Goal: Task Accomplishment & Management: Manage account settings

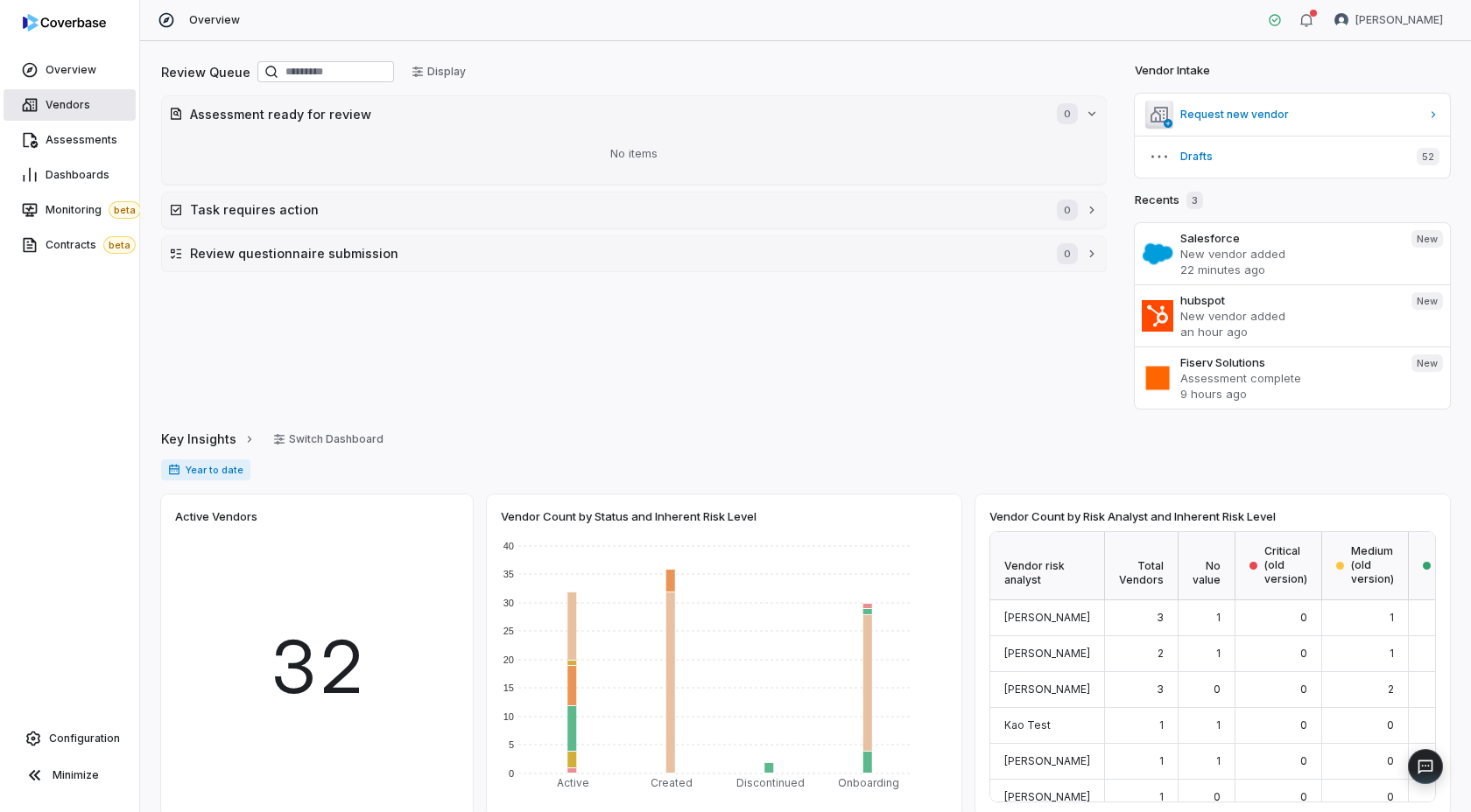
click at [62, 100] on span "Vendors" at bounding box center [68, 105] width 45 height 14
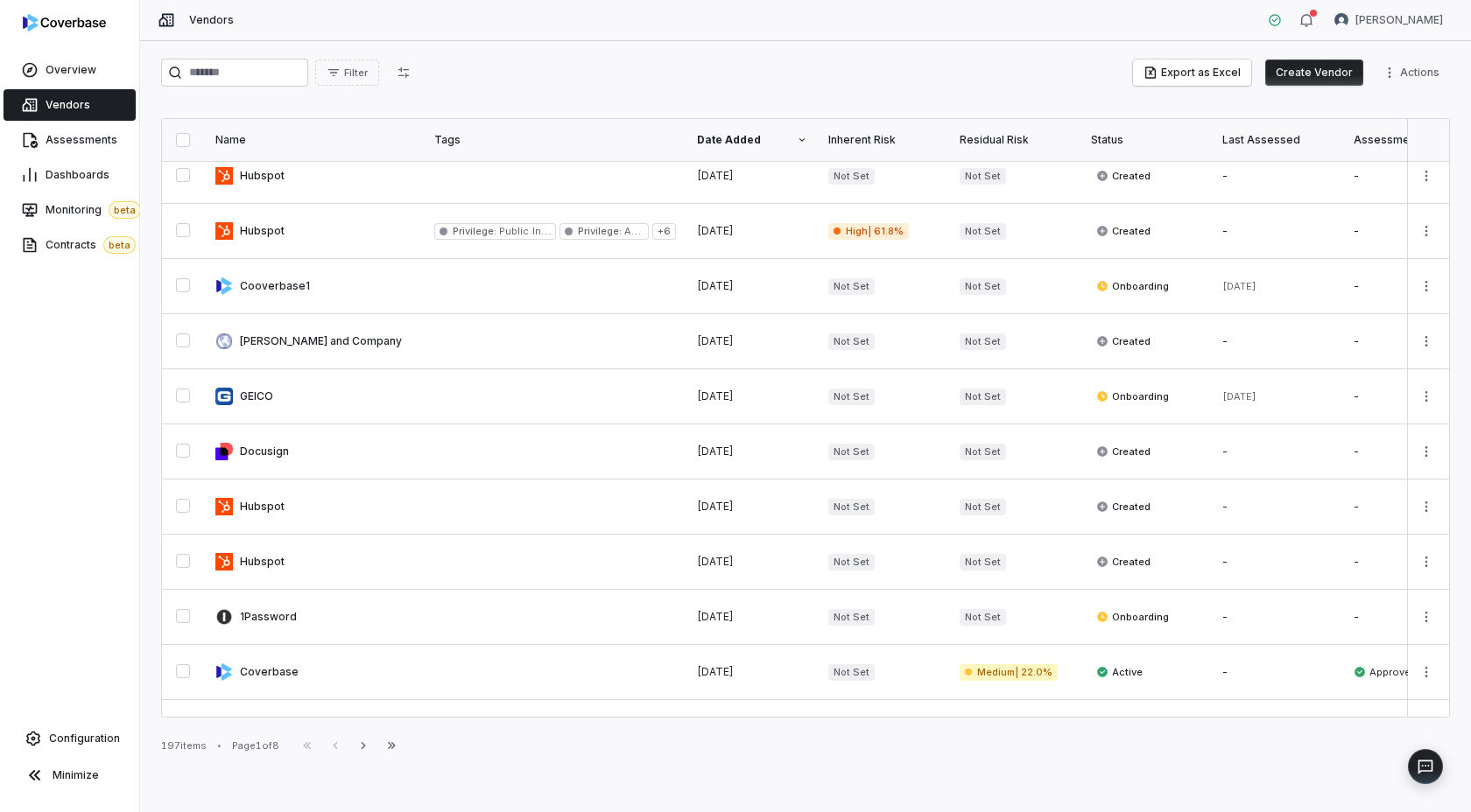
scroll to position [822, 0]
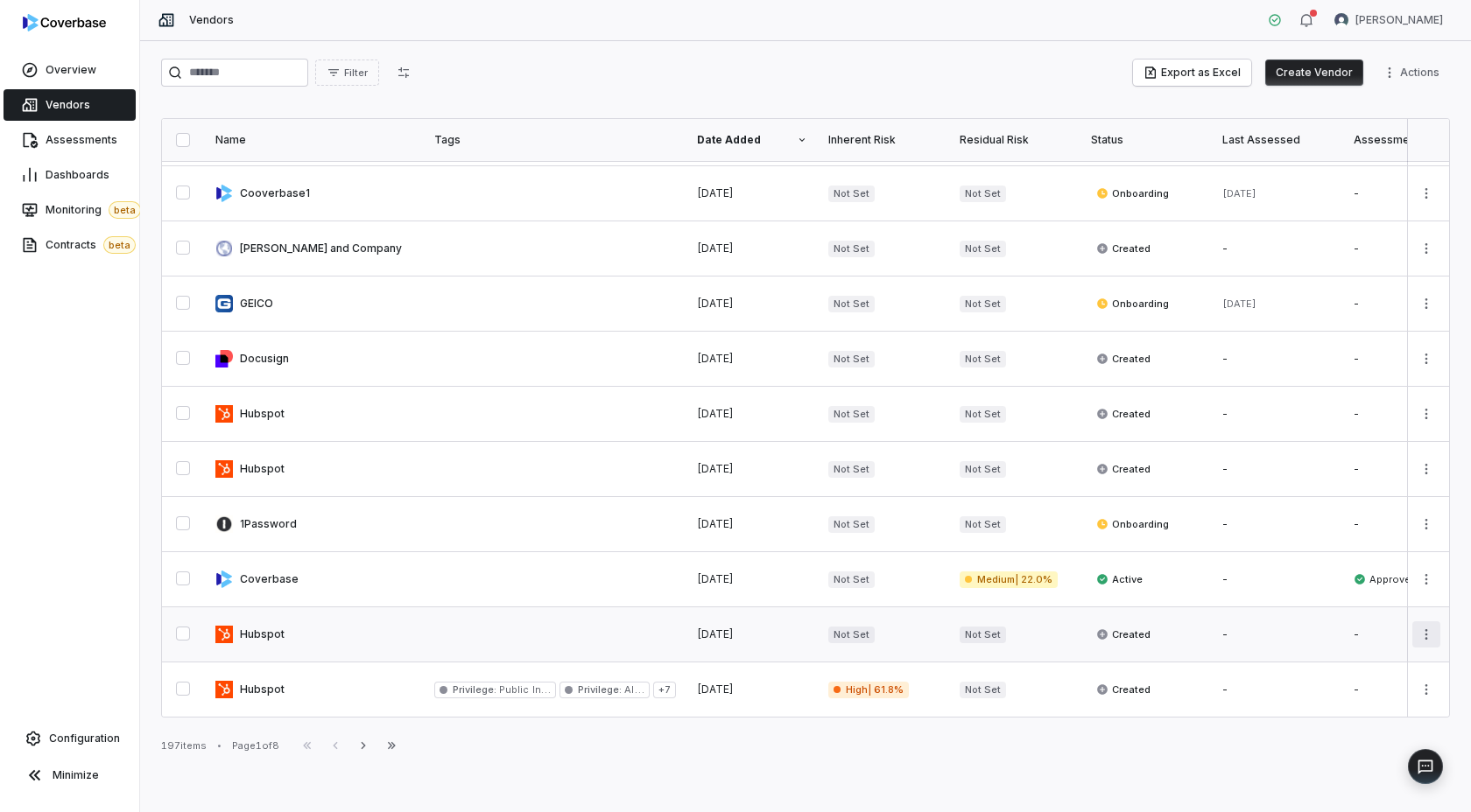
click at [1429, 632] on html "Overview Vendors Assessments Dashboards Monitoring beta Contracts beta Configur…" at bounding box center [736, 406] width 1471 height 812
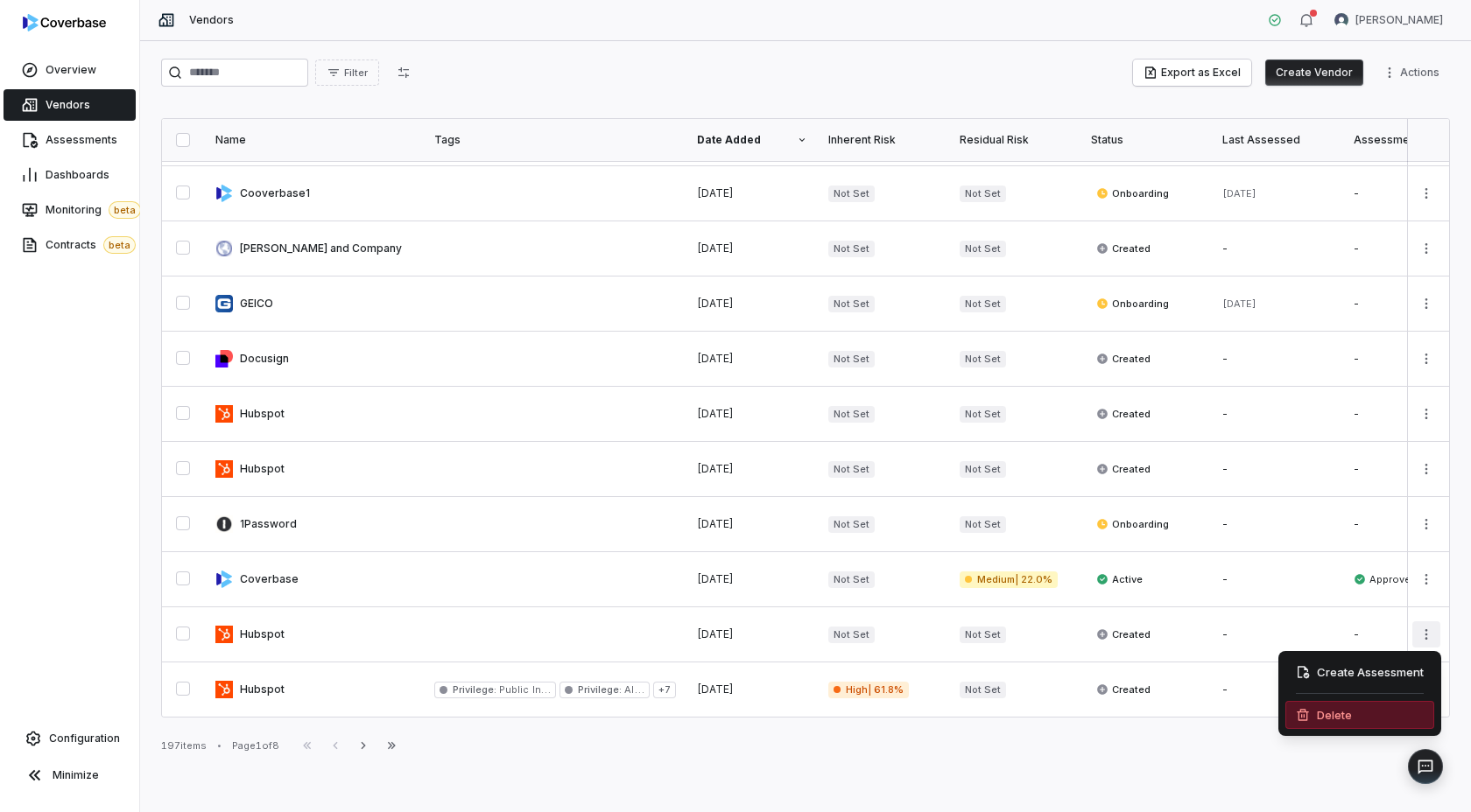
click at [1321, 718] on div "Delete" at bounding box center [1359, 715] width 149 height 28
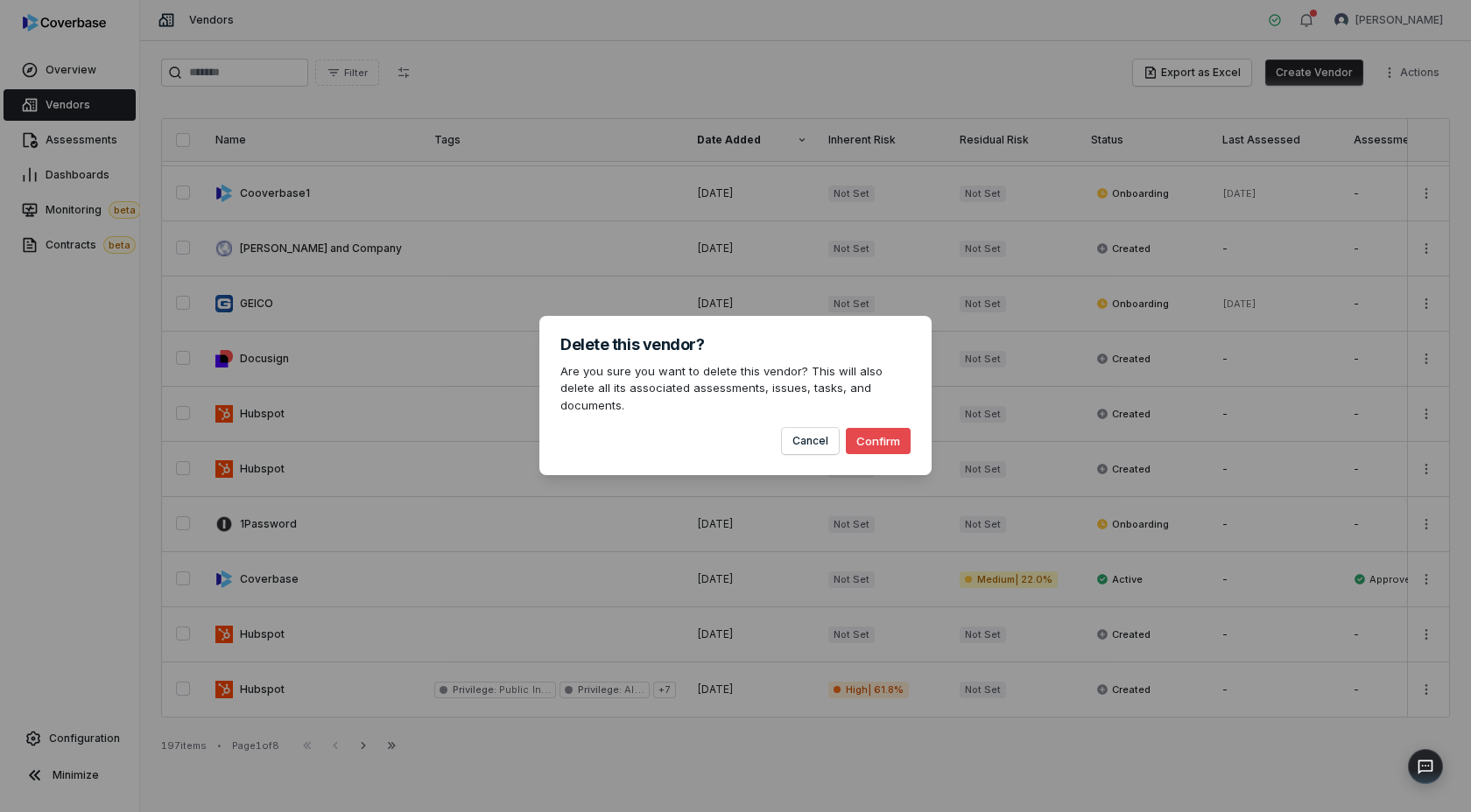
click at [881, 435] on button "Confirm" at bounding box center [878, 441] width 65 height 26
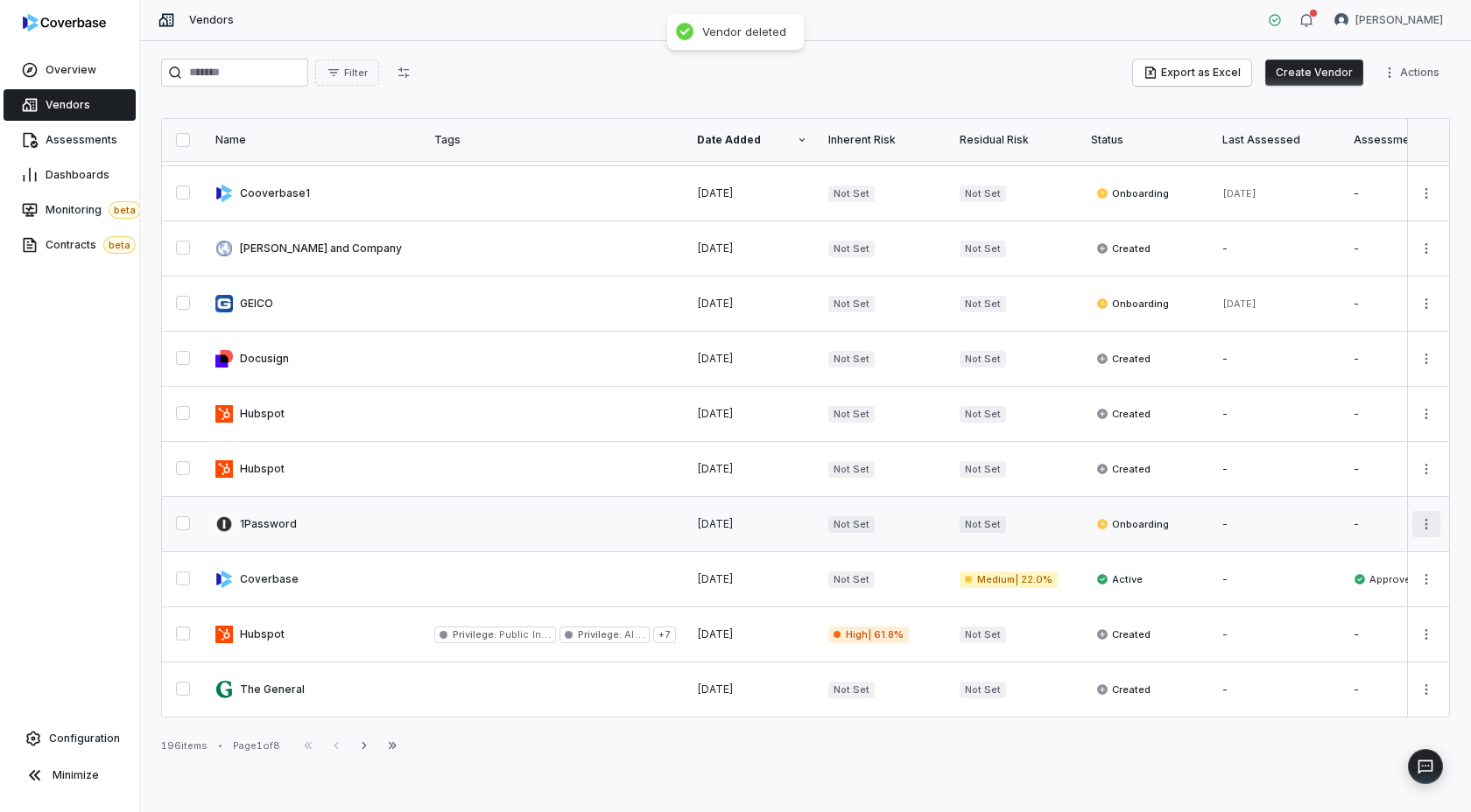
click at [1416, 521] on html "Overview Vendors Assessments Dashboards Monitoring beta Contracts beta Configur…" at bounding box center [736, 406] width 1471 height 812
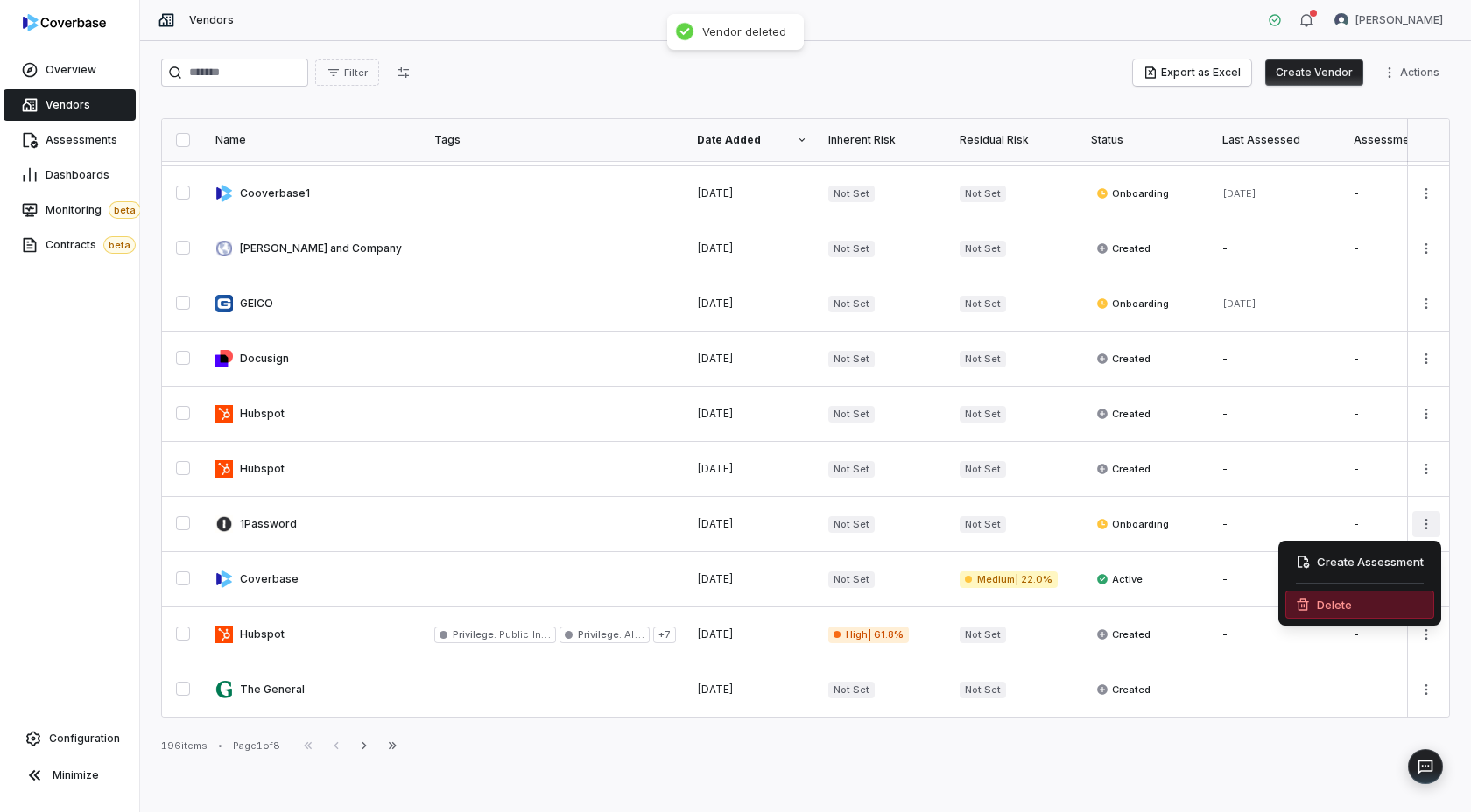
click at [1321, 613] on div "Delete" at bounding box center [1359, 604] width 149 height 28
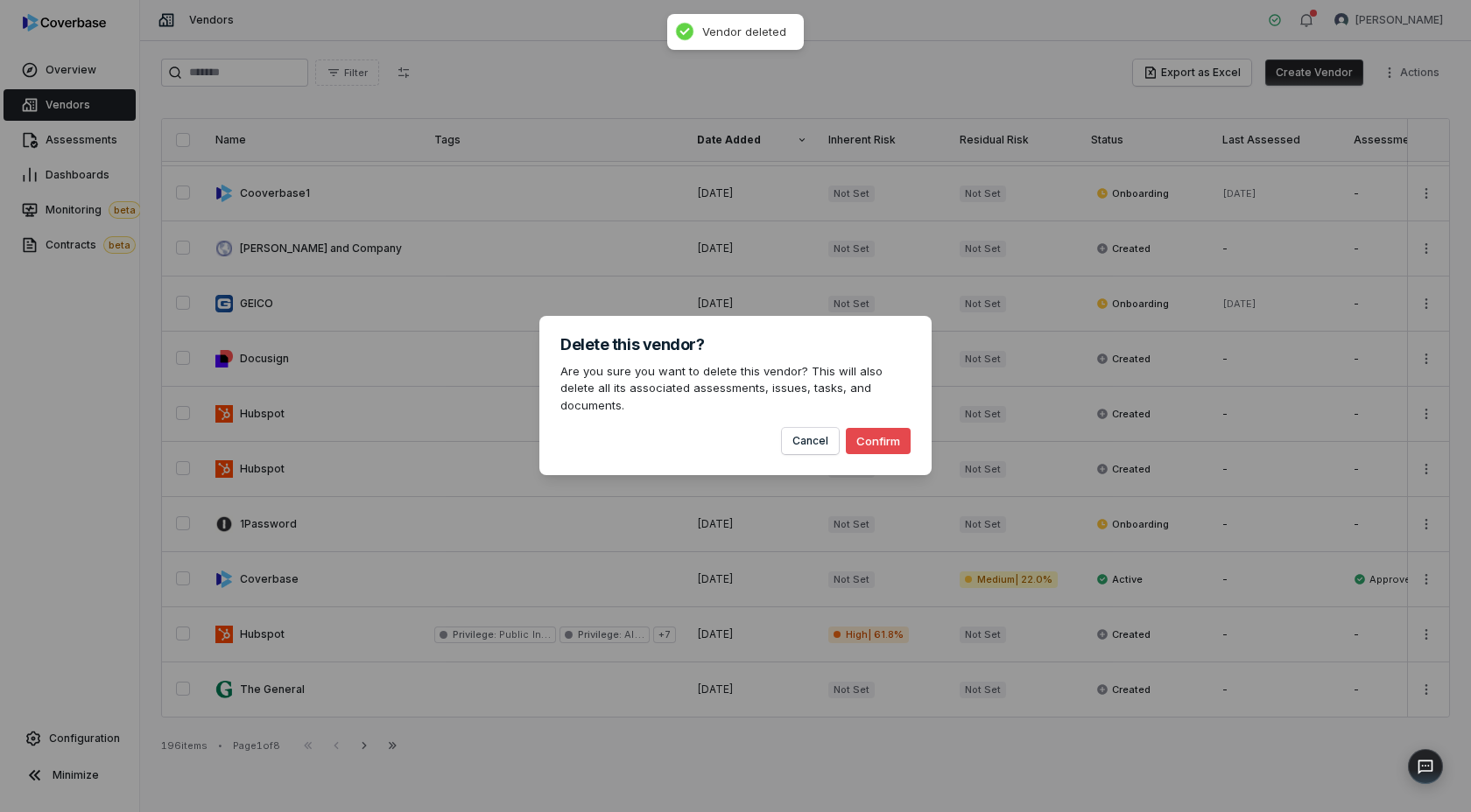
click at [882, 430] on button "Confirm" at bounding box center [878, 441] width 65 height 26
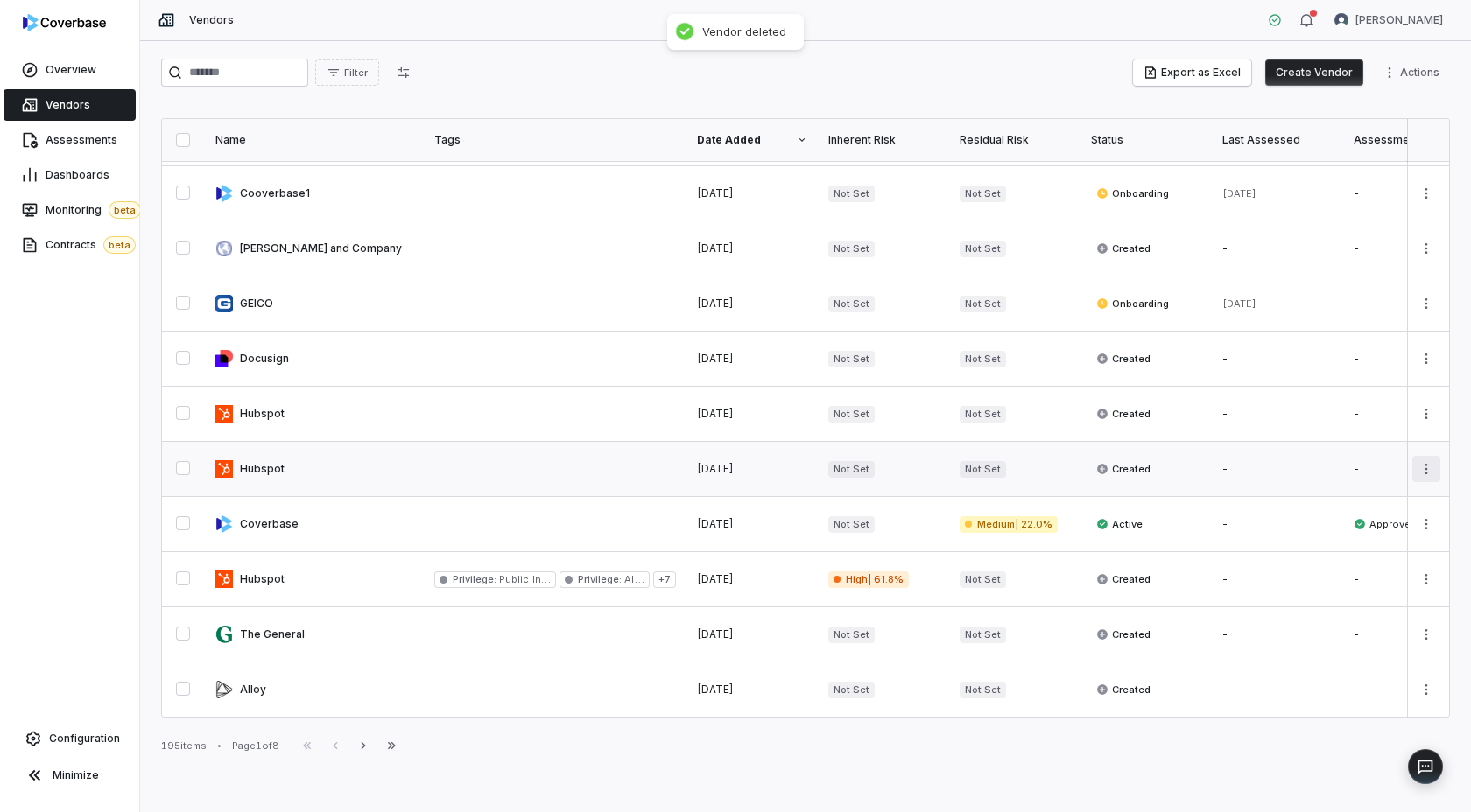
click at [1437, 470] on html "Overview Vendors Assessments Dashboards Monitoring beta Contracts beta Configur…" at bounding box center [736, 406] width 1471 height 812
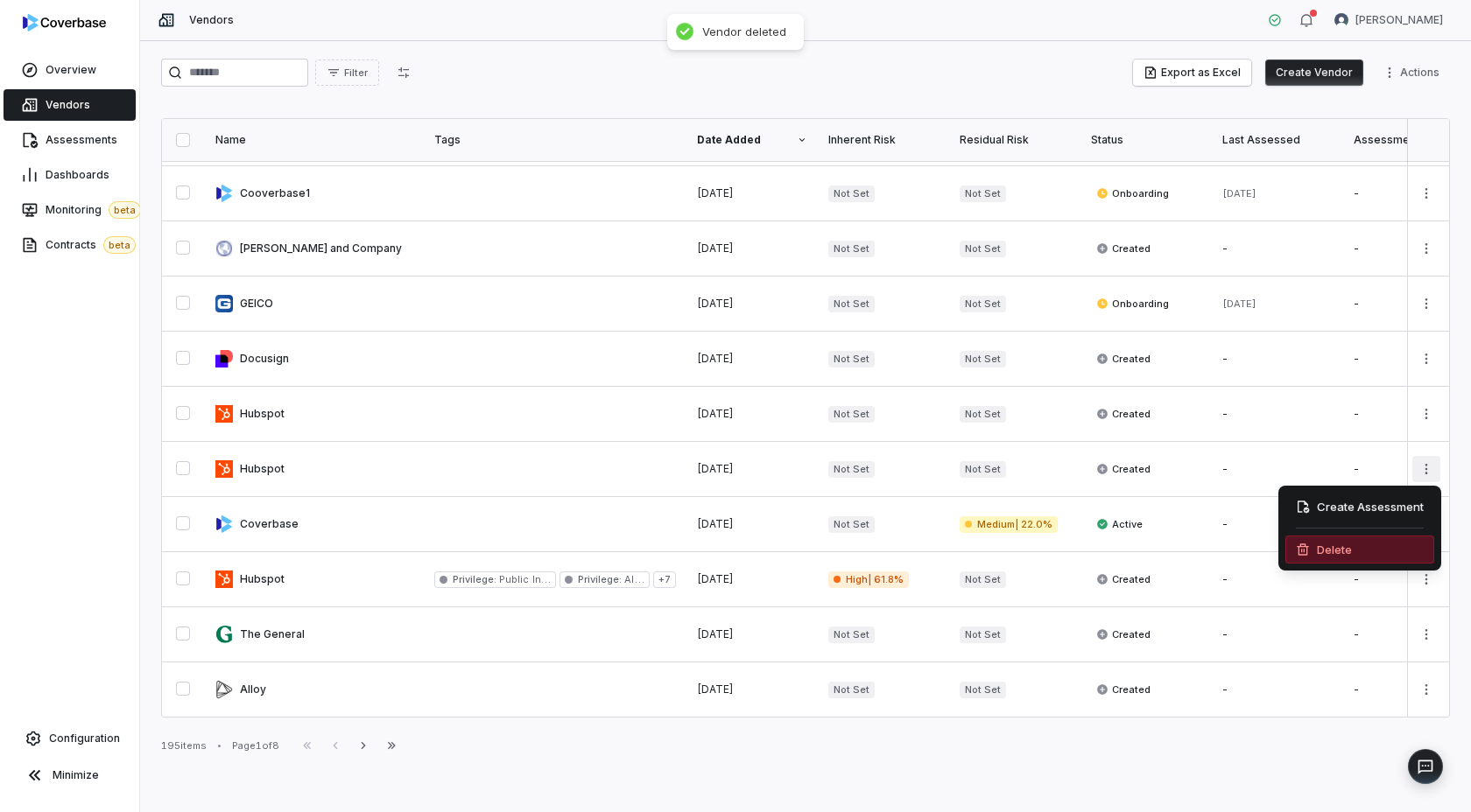
click at [1327, 549] on div "Delete" at bounding box center [1359, 550] width 149 height 28
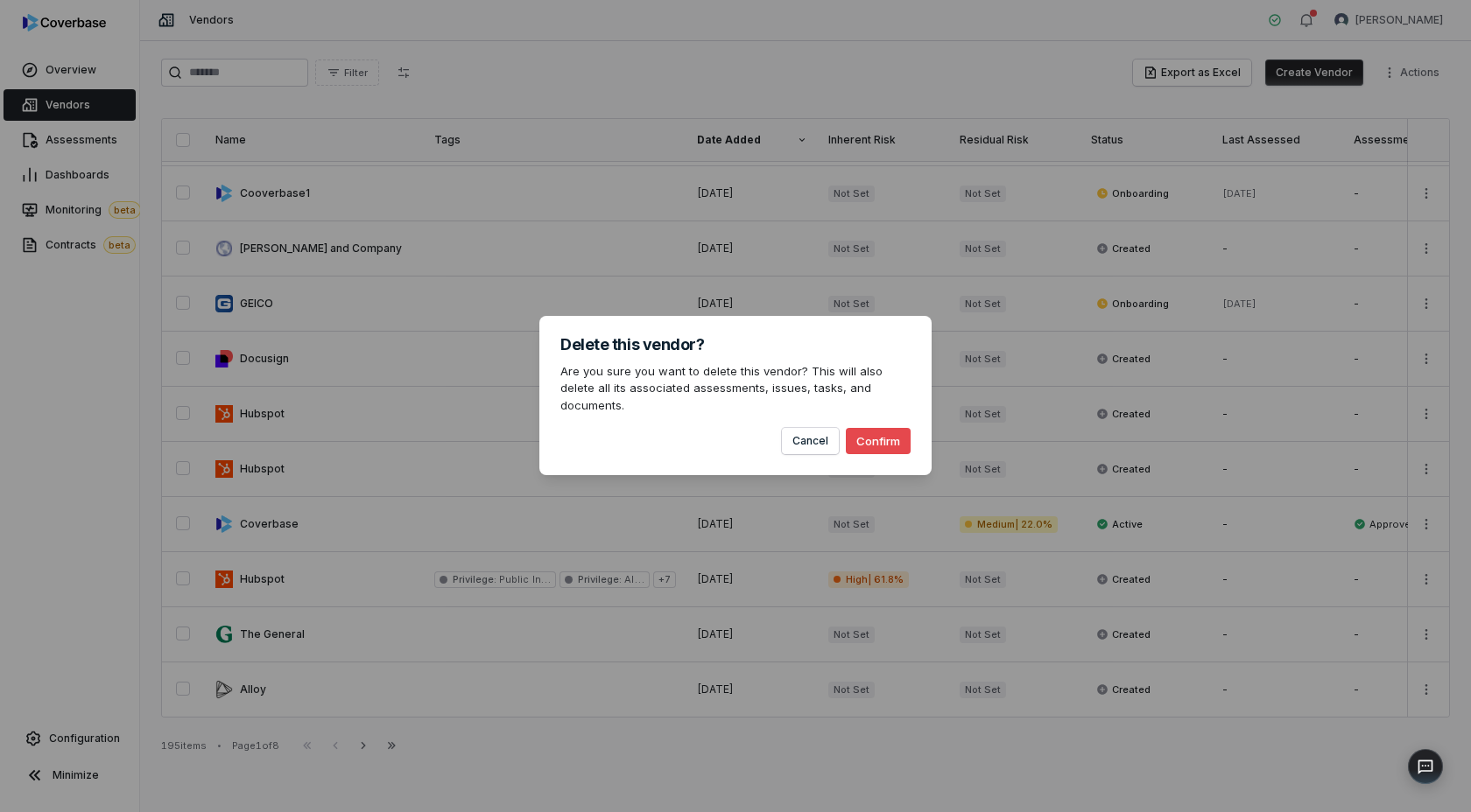
click at [870, 431] on button "Confirm" at bounding box center [878, 441] width 65 height 26
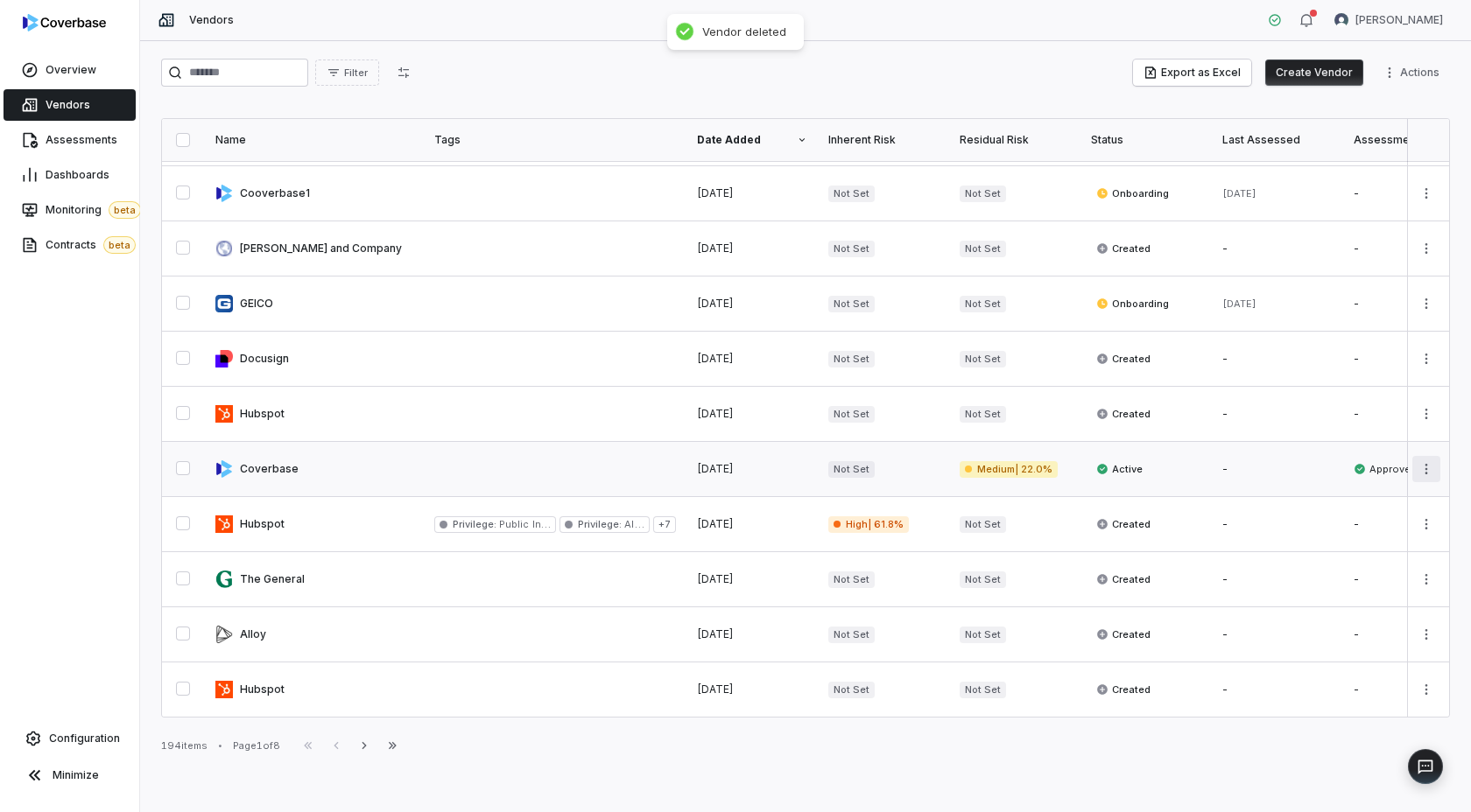
click at [1428, 471] on html "Overview Vendors Assessments Dashboards Monitoring beta Contracts beta Configur…" at bounding box center [736, 406] width 1471 height 812
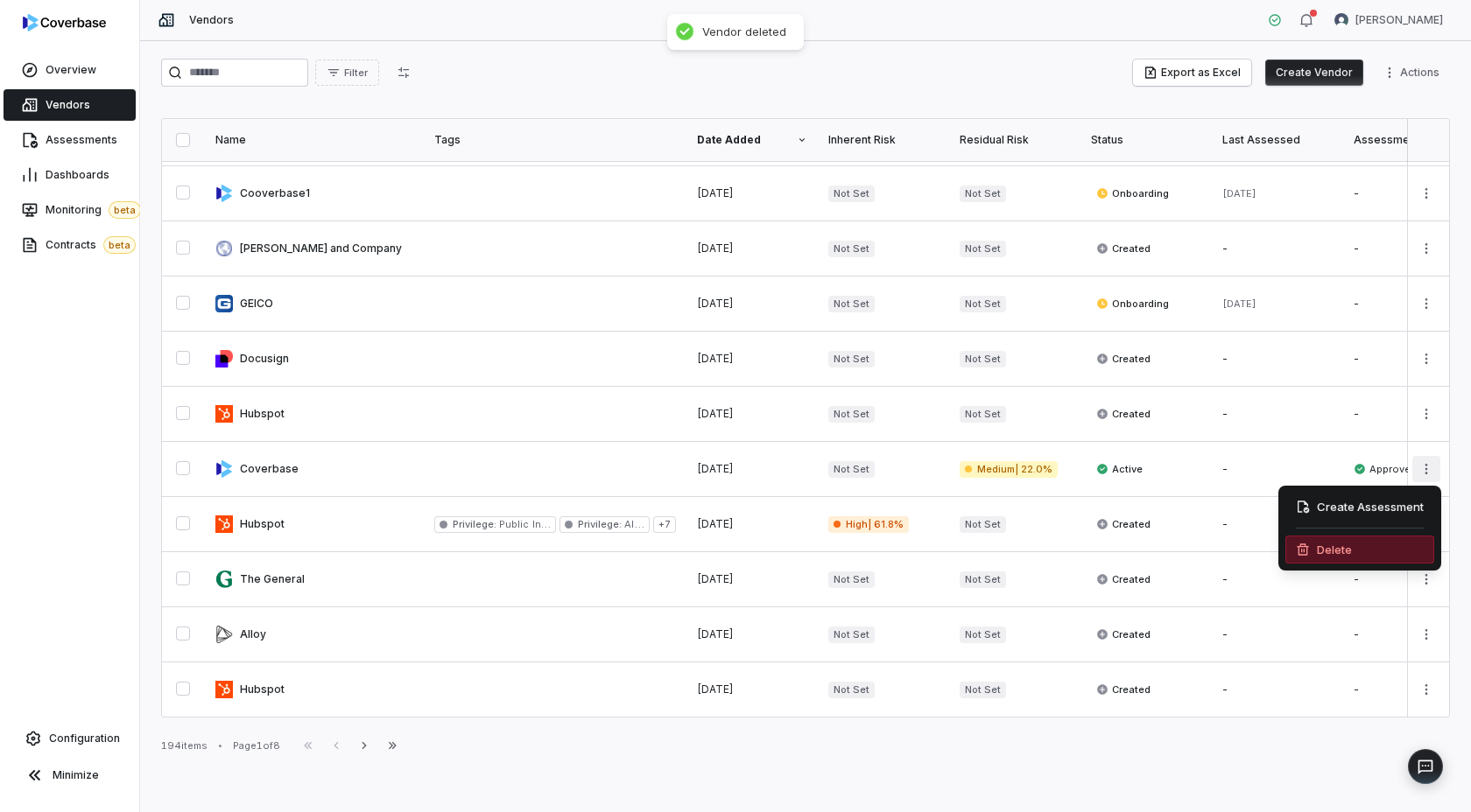
click at [1344, 544] on div "Delete" at bounding box center [1359, 550] width 149 height 28
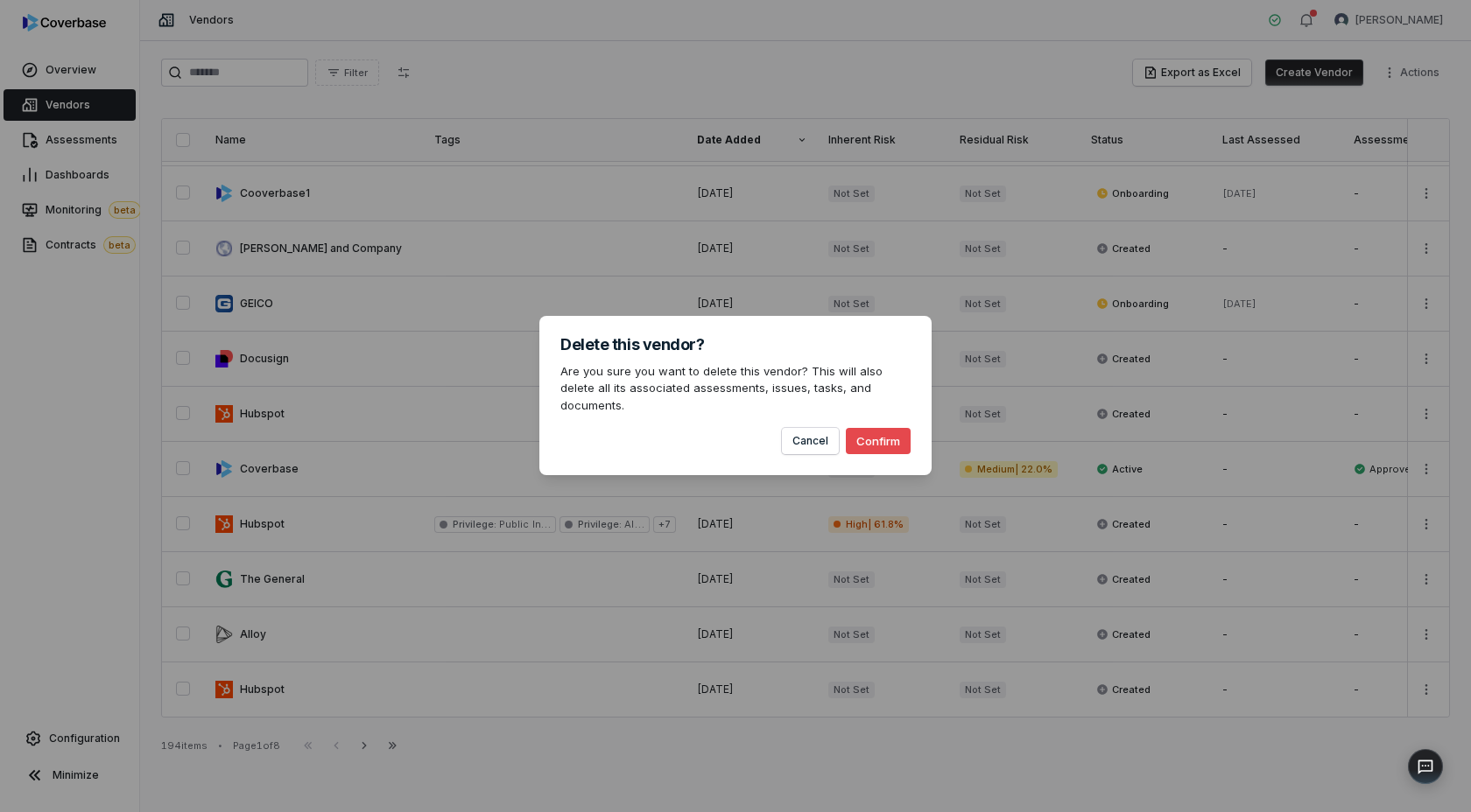
click at [868, 430] on button "Confirm" at bounding box center [878, 441] width 65 height 26
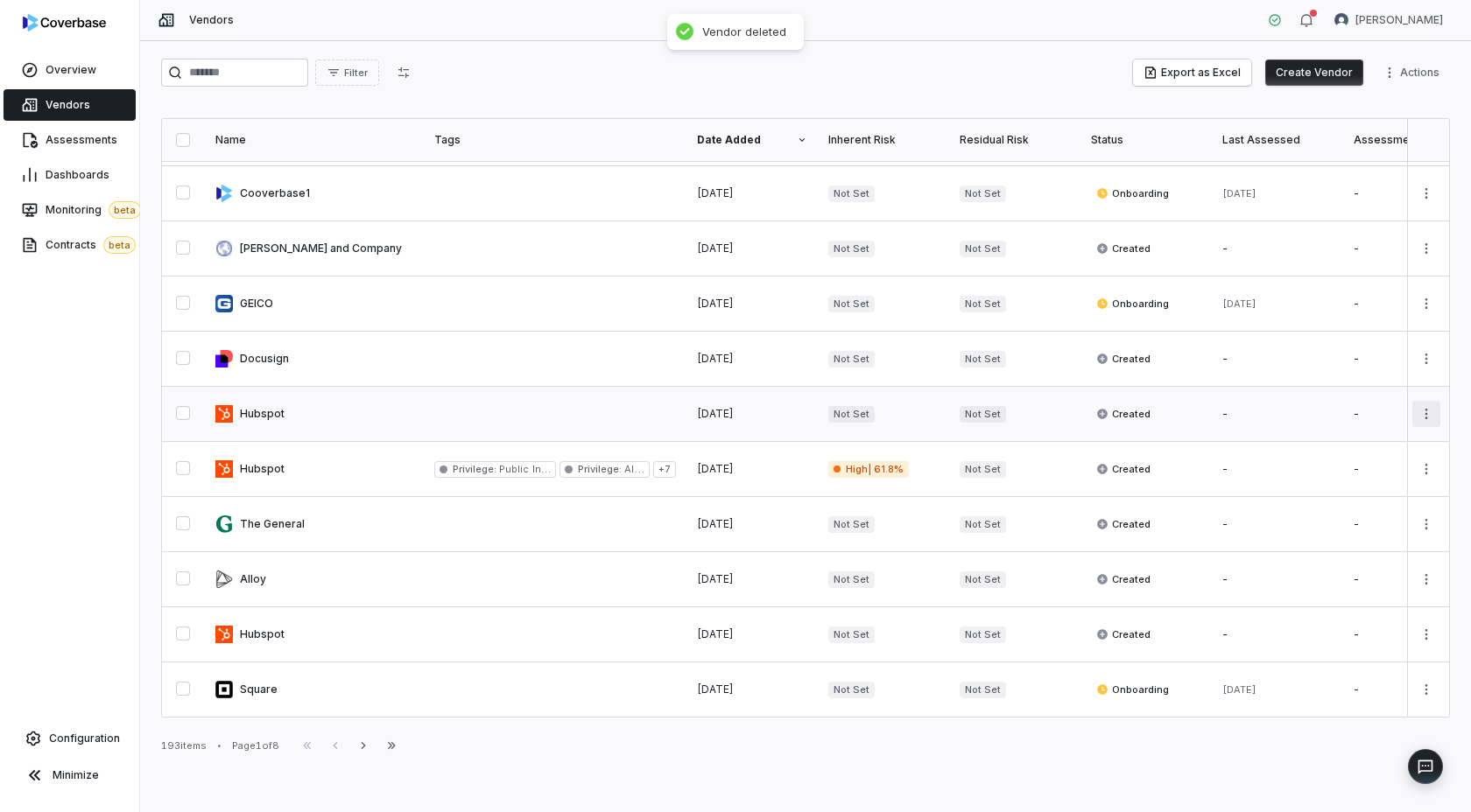
click at [1429, 410] on html "Overview Vendors Assessments Dashboards Monitoring beta Contracts beta Configur…" at bounding box center [736, 406] width 1471 height 812
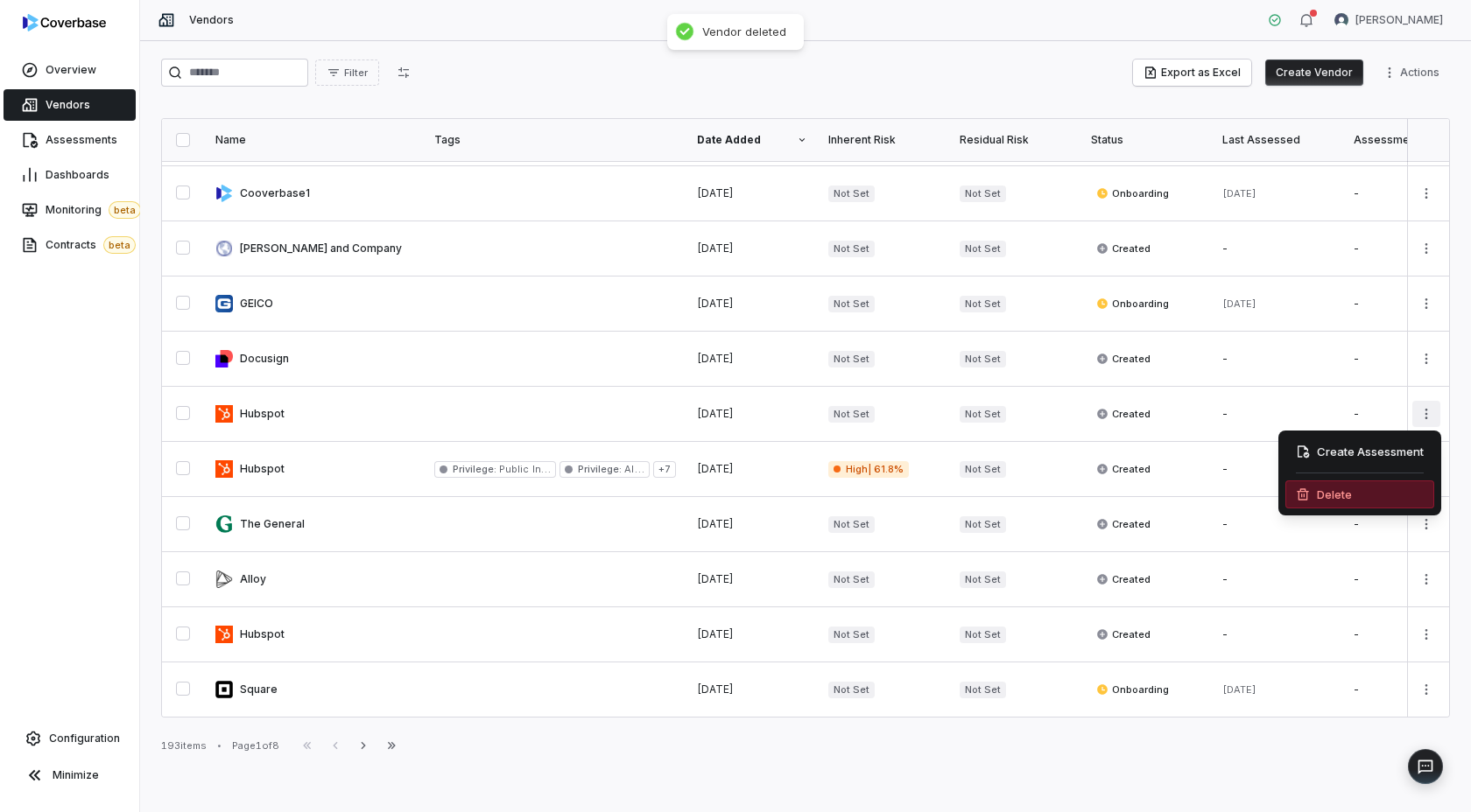
click at [1346, 492] on div "Delete" at bounding box center [1359, 494] width 149 height 28
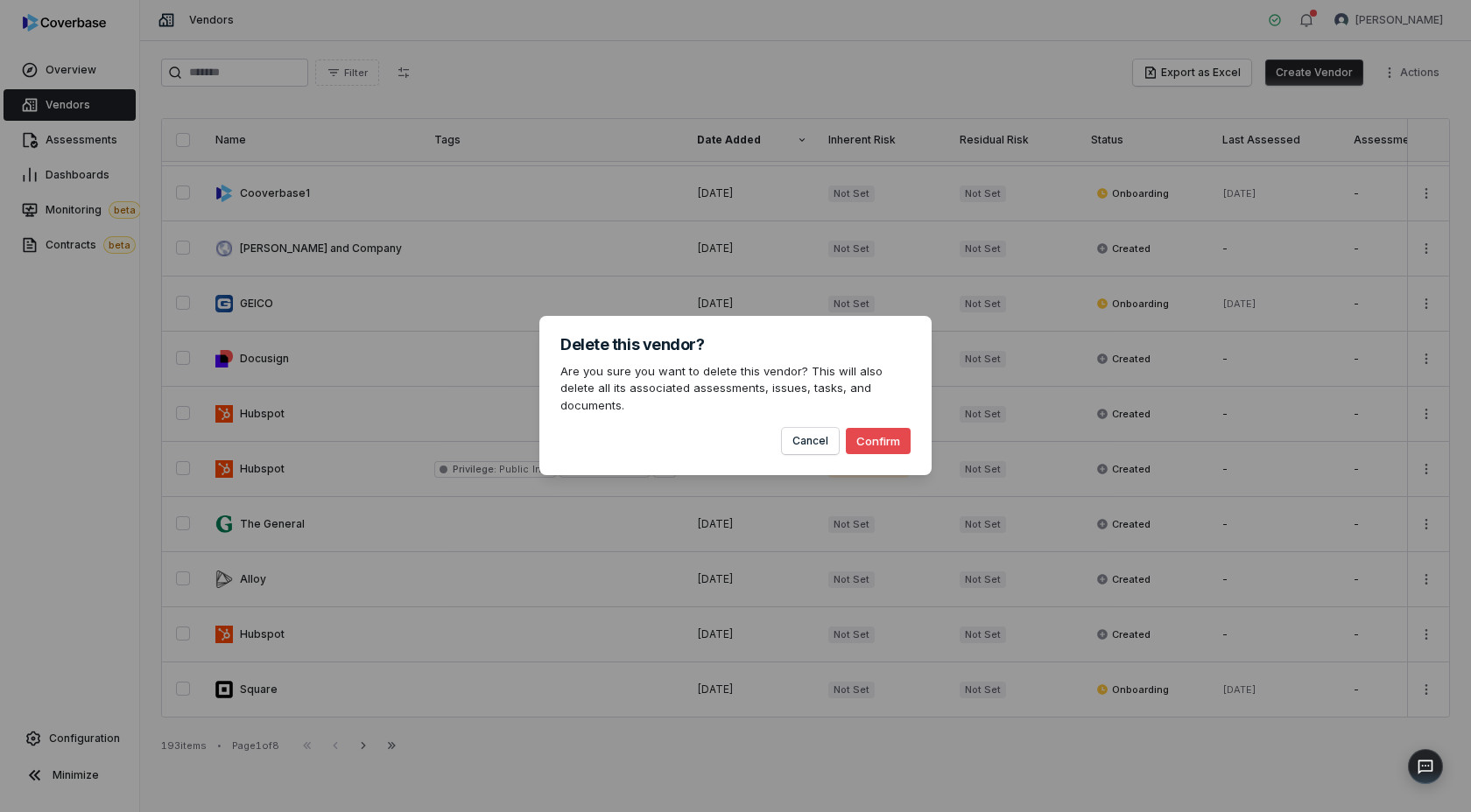
click at [889, 434] on button "Confirm" at bounding box center [878, 441] width 65 height 26
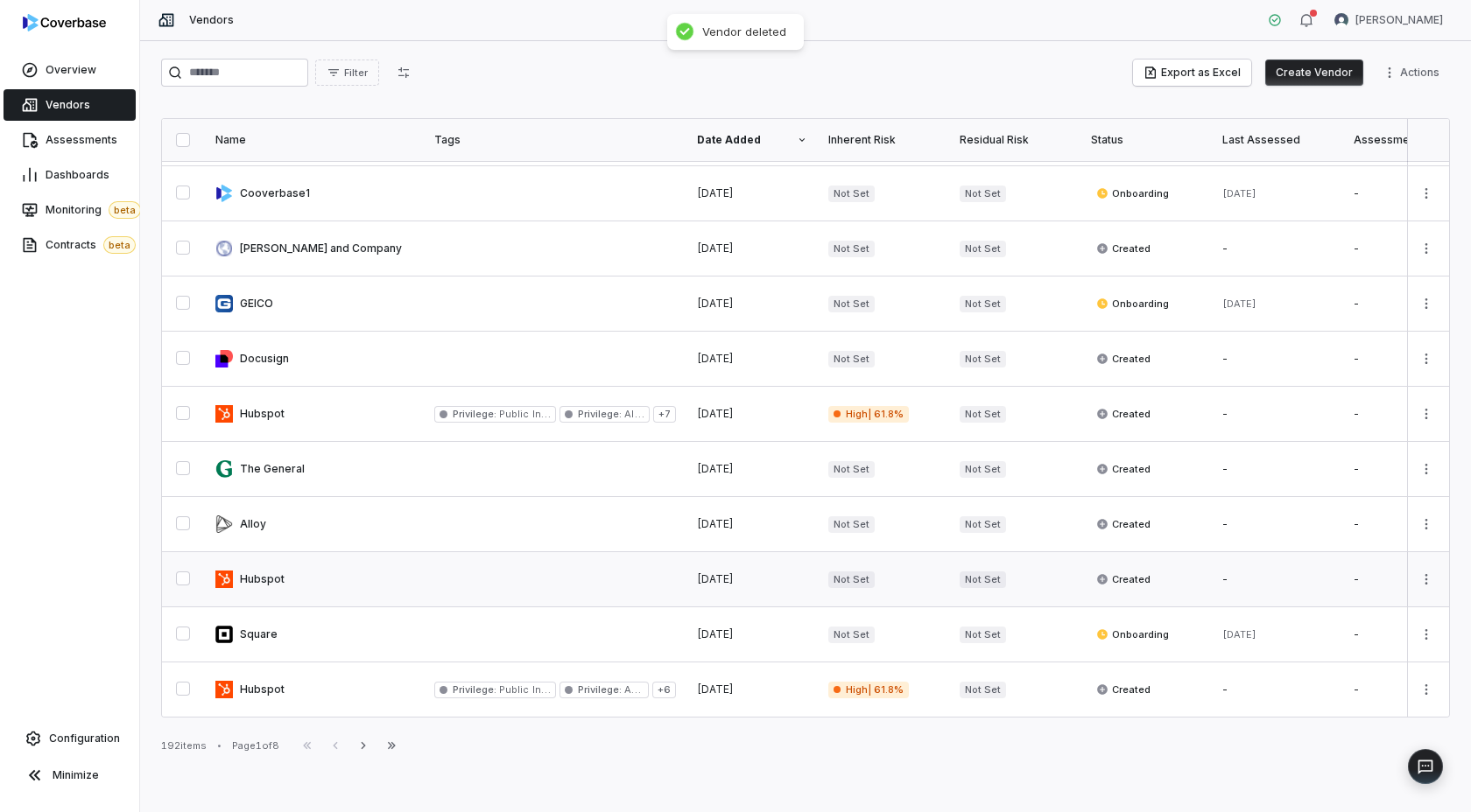
click at [1443, 578] on td at bounding box center [1427, 580] width 42 height 55
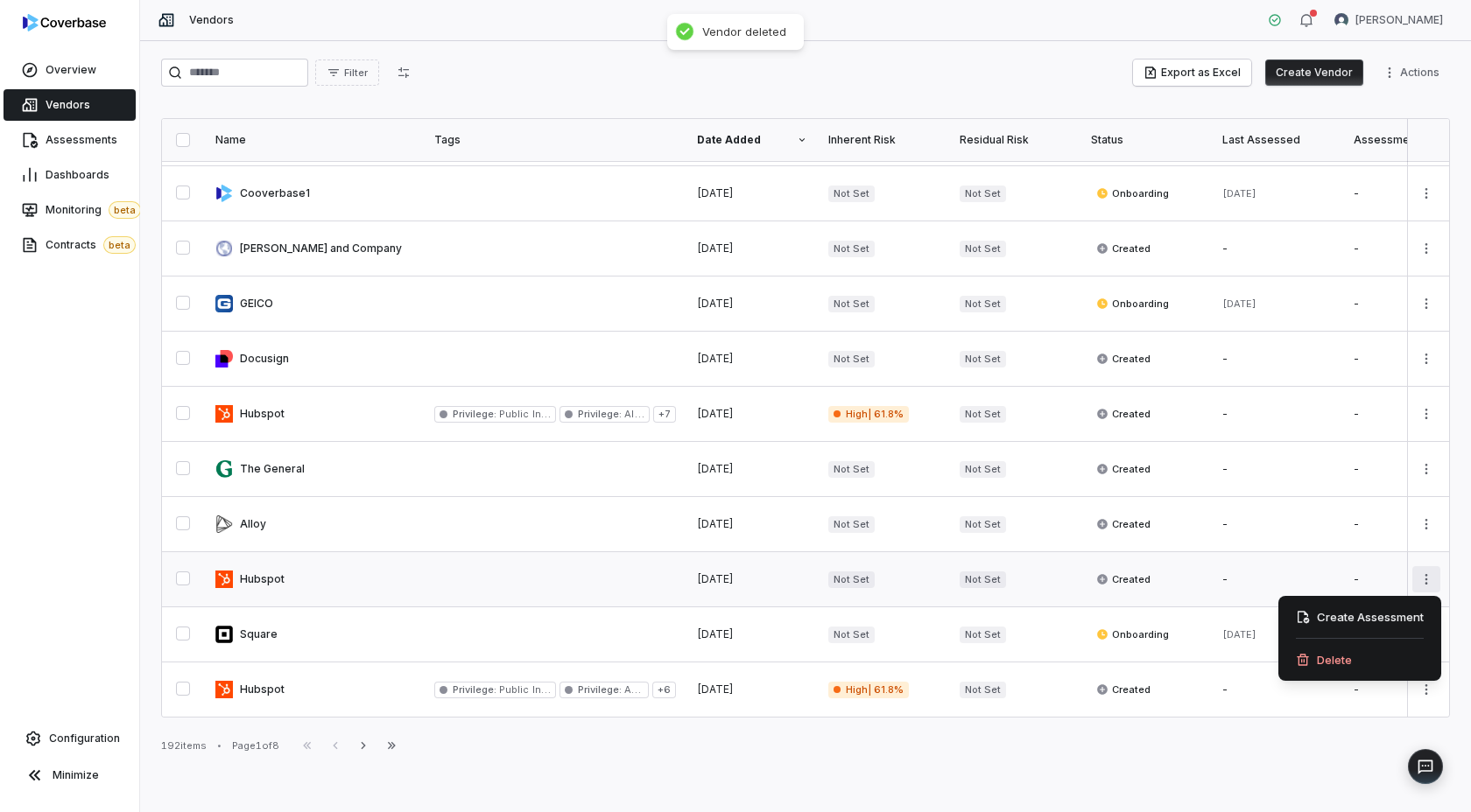
click at [1429, 578] on html "Overview Vendors Assessments Dashboards Monitoring beta Contracts beta Configur…" at bounding box center [736, 406] width 1471 height 812
click at [1327, 667] on div "Delete" at bounding box center [1359, 660] width 149 height 28
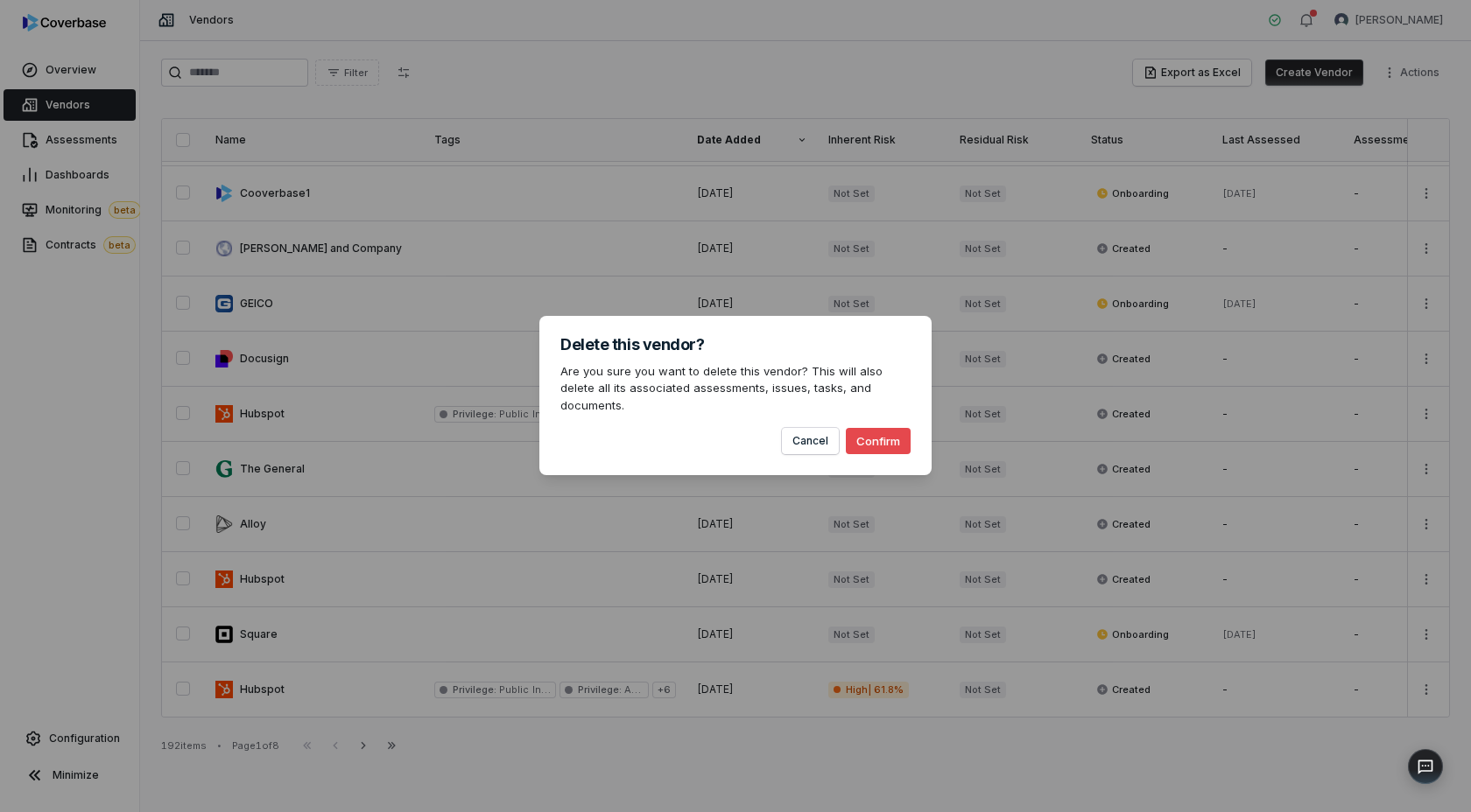
click at [865, 428] on button "Confirm" at bounding box center [878, 441] width 65 height 26
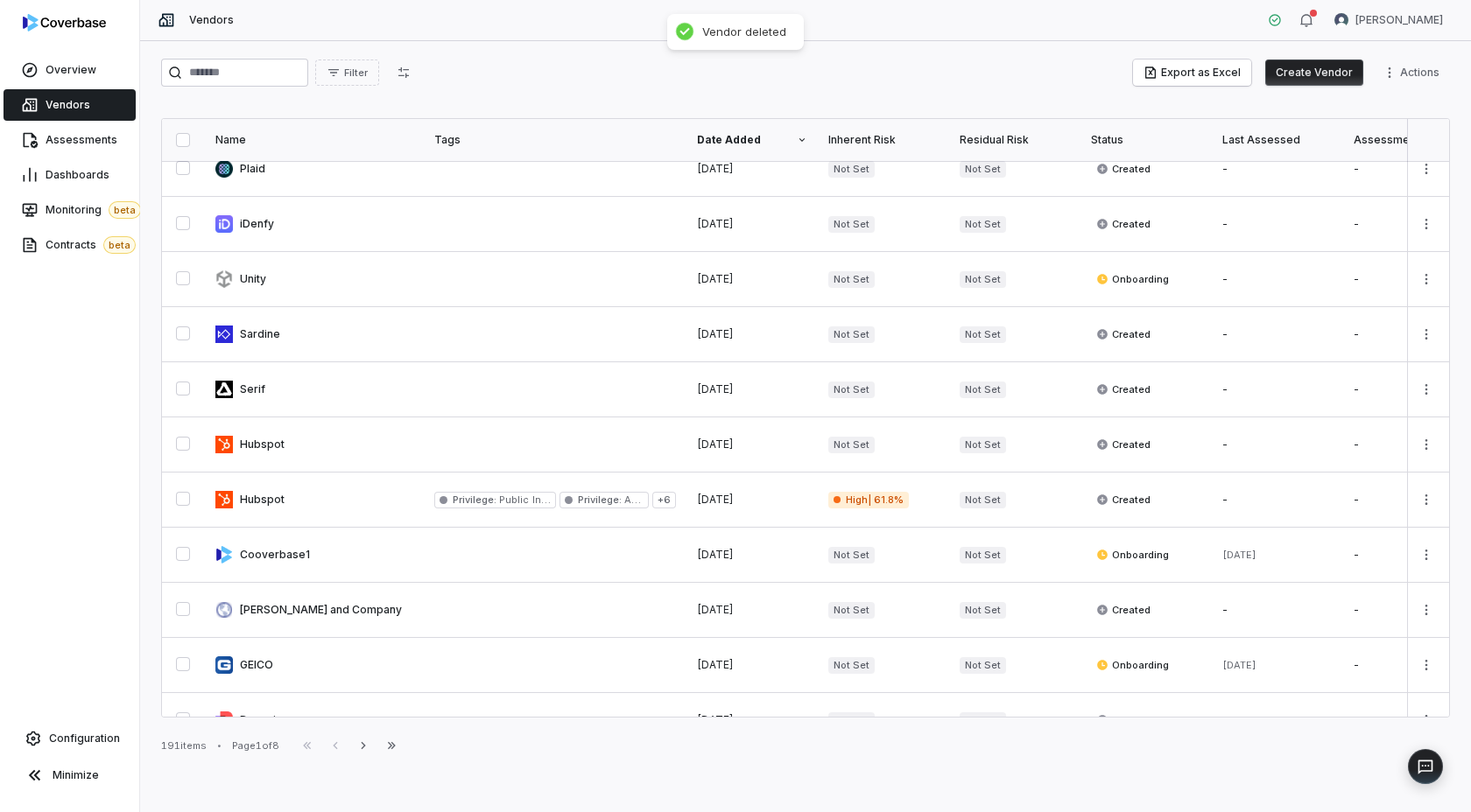
scroll to position [432, 0]
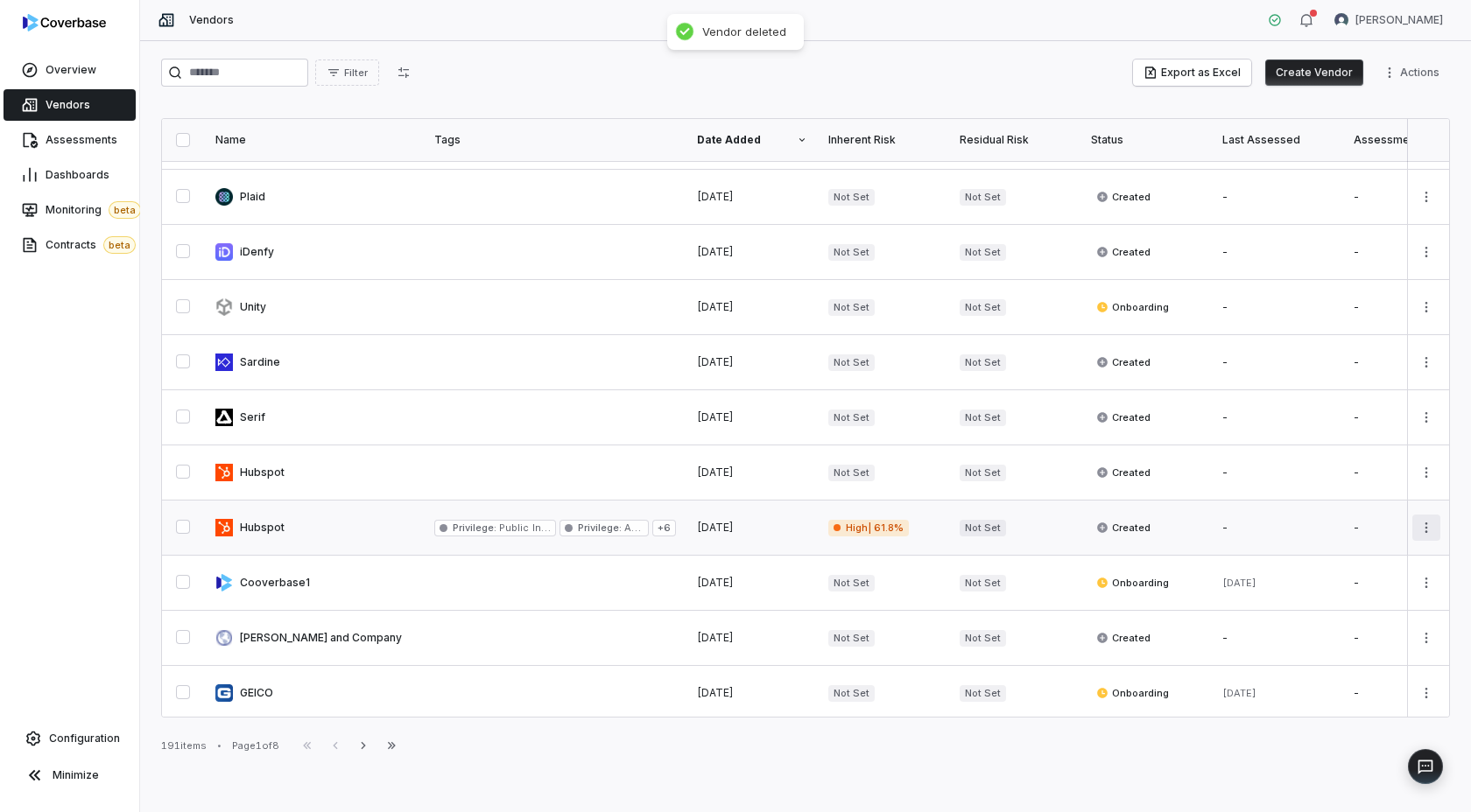
click at [1424, 527] on html "Overview Vendors Assessments Dashboards Monitoring beta Contracts beta Configur…" at bounding box center [736, 406] width 1471 height 812
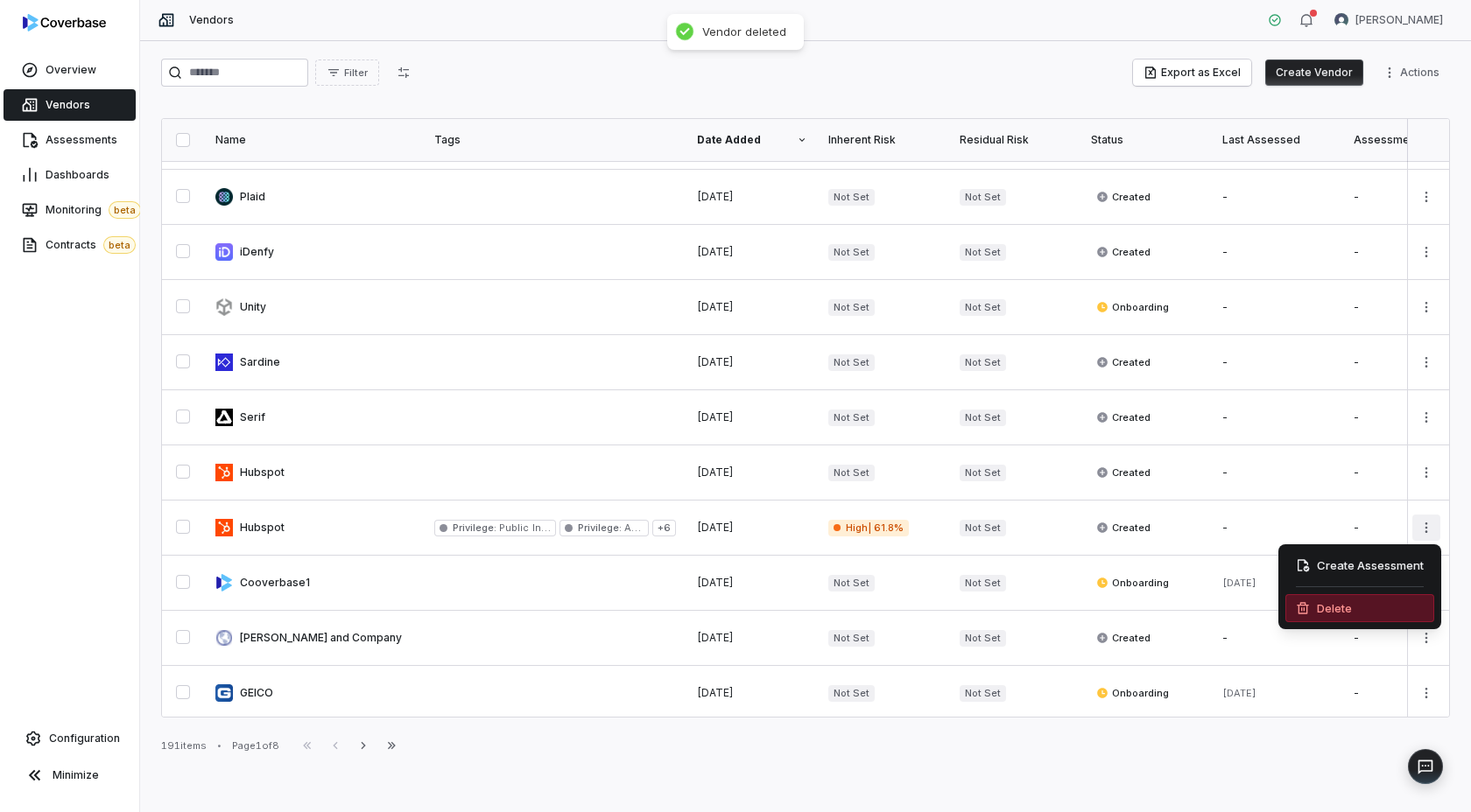
click at [1336, 607] on div "Delete" at bounding box center [1359, 608] width 149 height 28
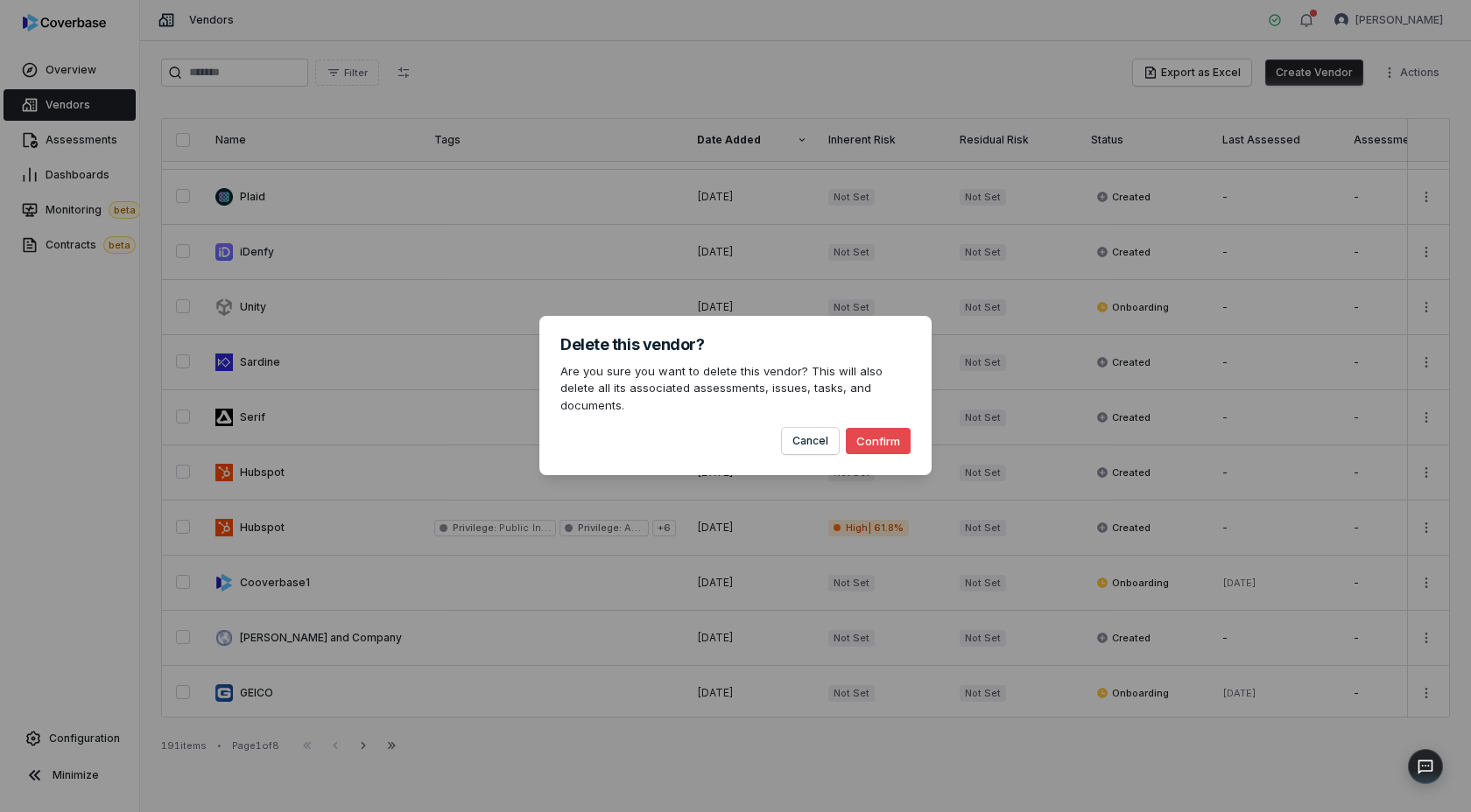
click at [861, 431] on button "Confirm" at bounding box center [878, 441] width 65 height 26
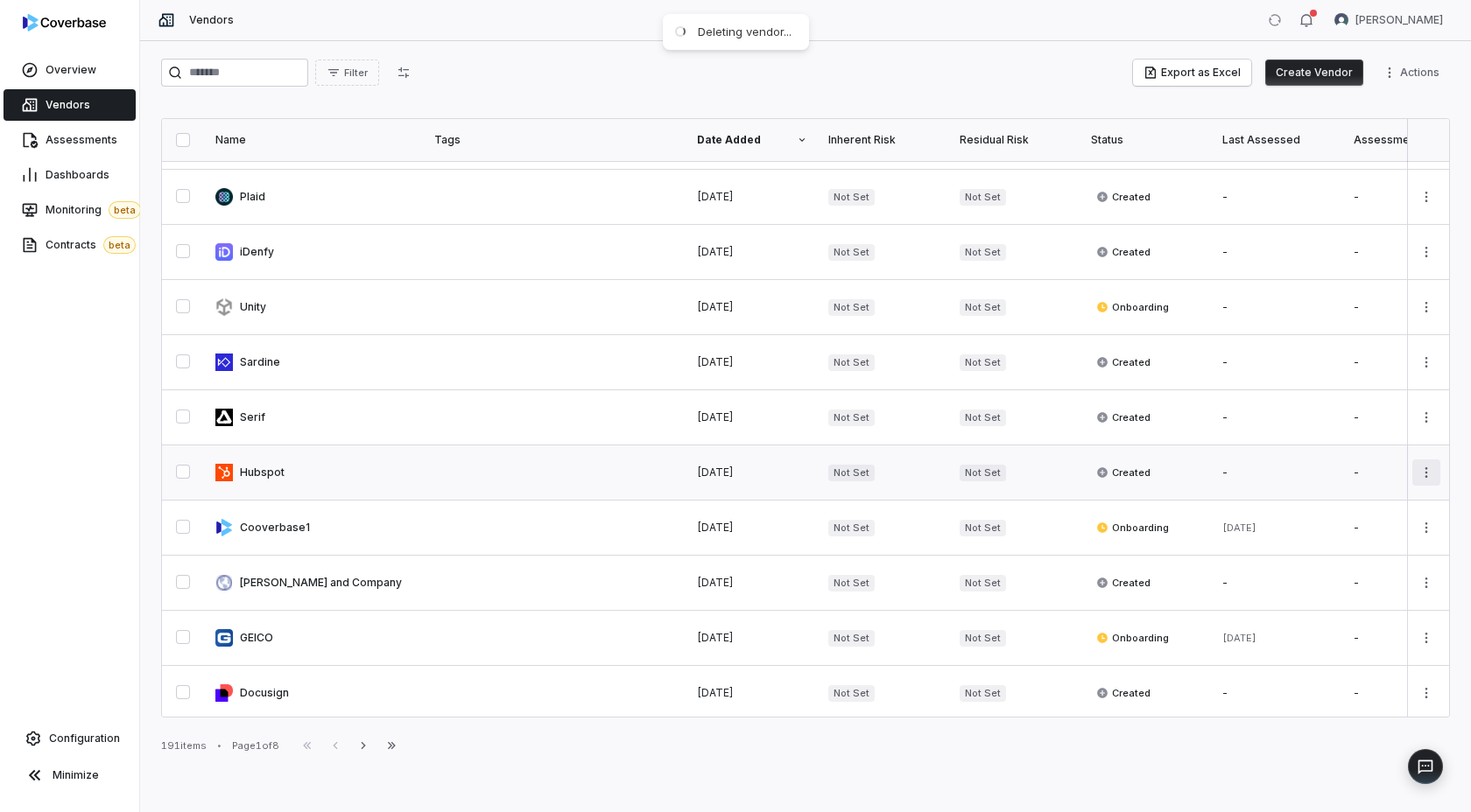
click at [1427, 471] on html "Overview Vendors Assessments Dashboards Monitoring beta Contracts beta Configur…" at bounding box center [736, 406] width 1471 height 812
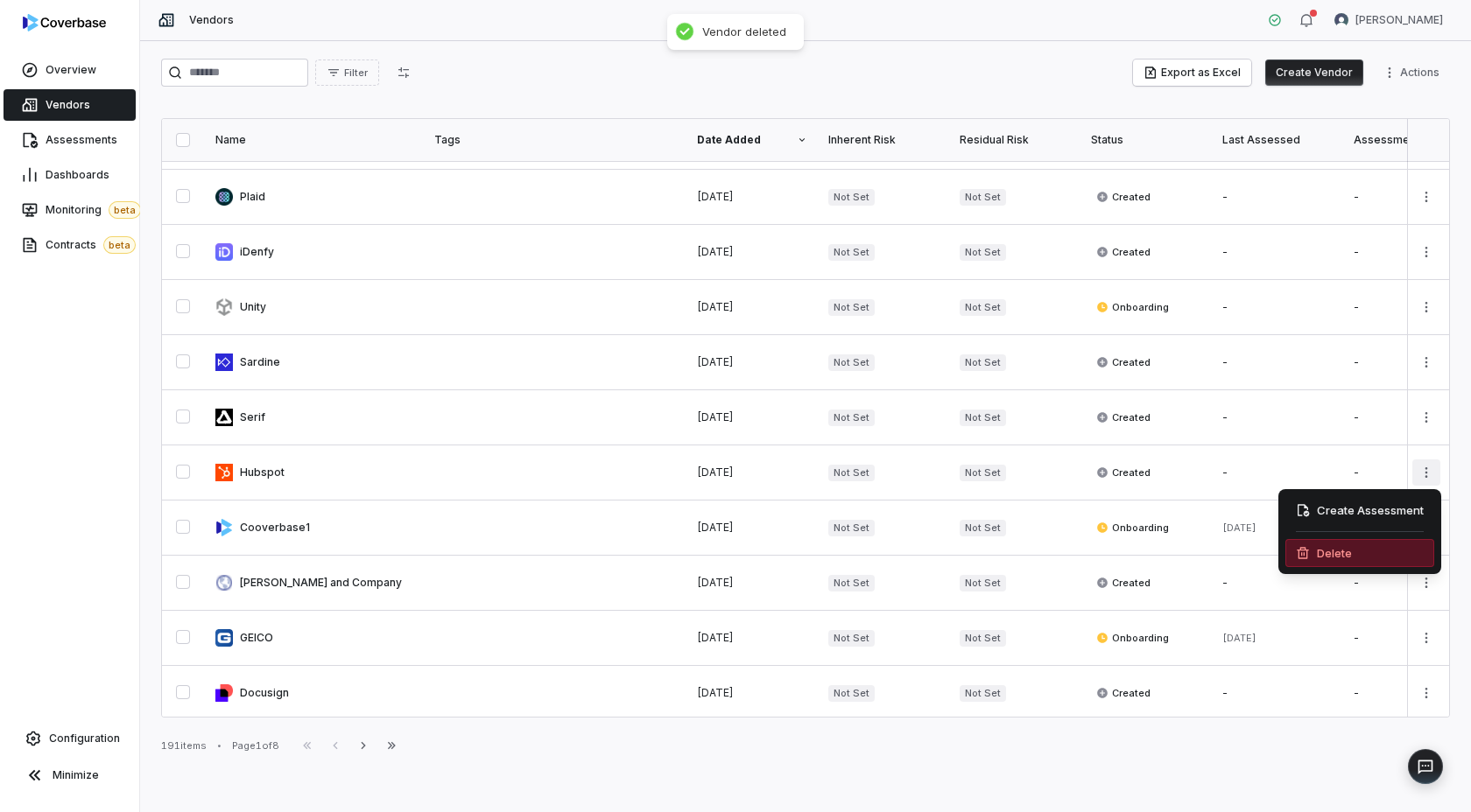
click at [1318, 550] on div "Delete" at bounding box center [1359, 553] width 149 height 28
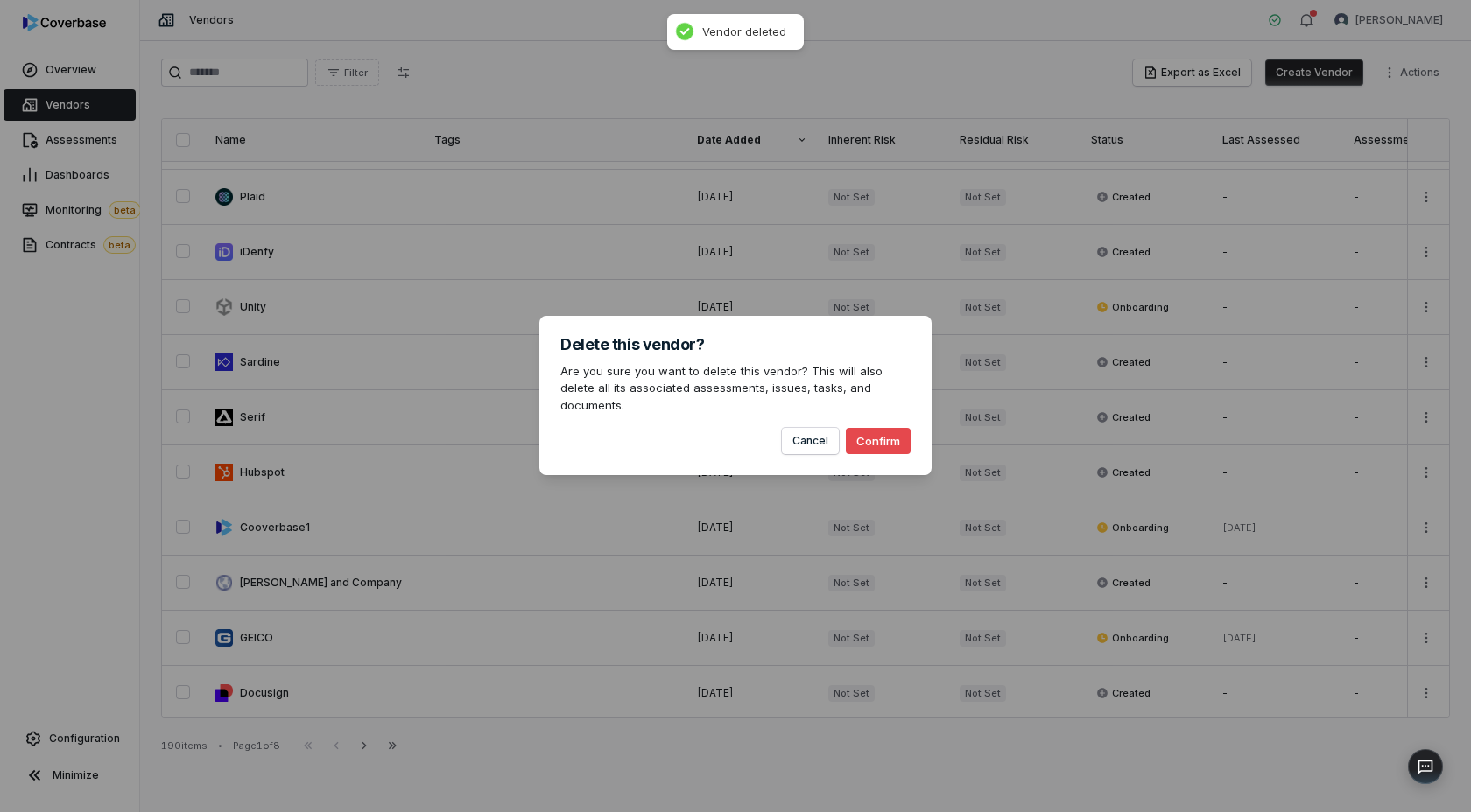
click at [876, 430] on button "Confirm" at bounding box center [878, 441] width 65 height 26
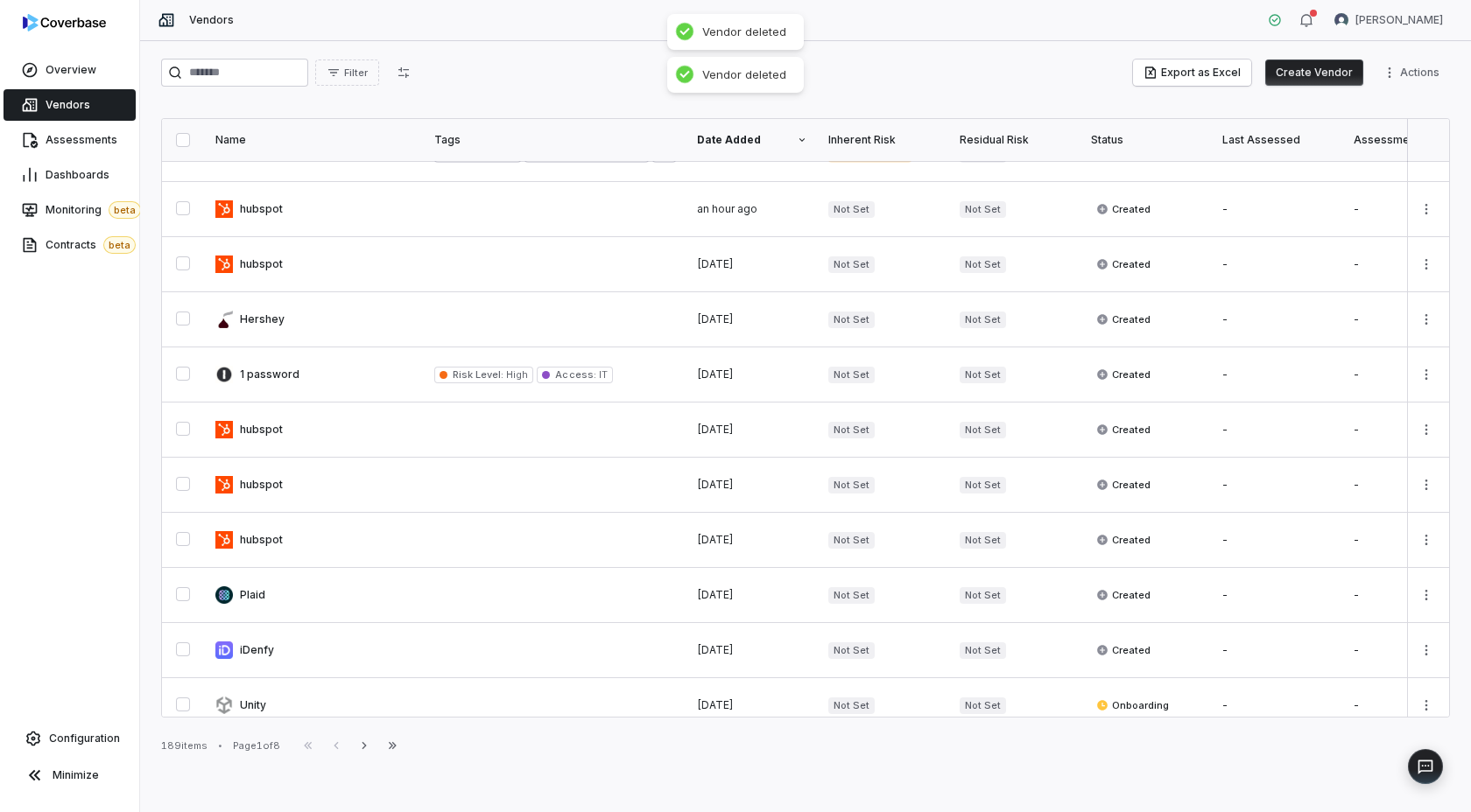
scroll to position [0, 0]
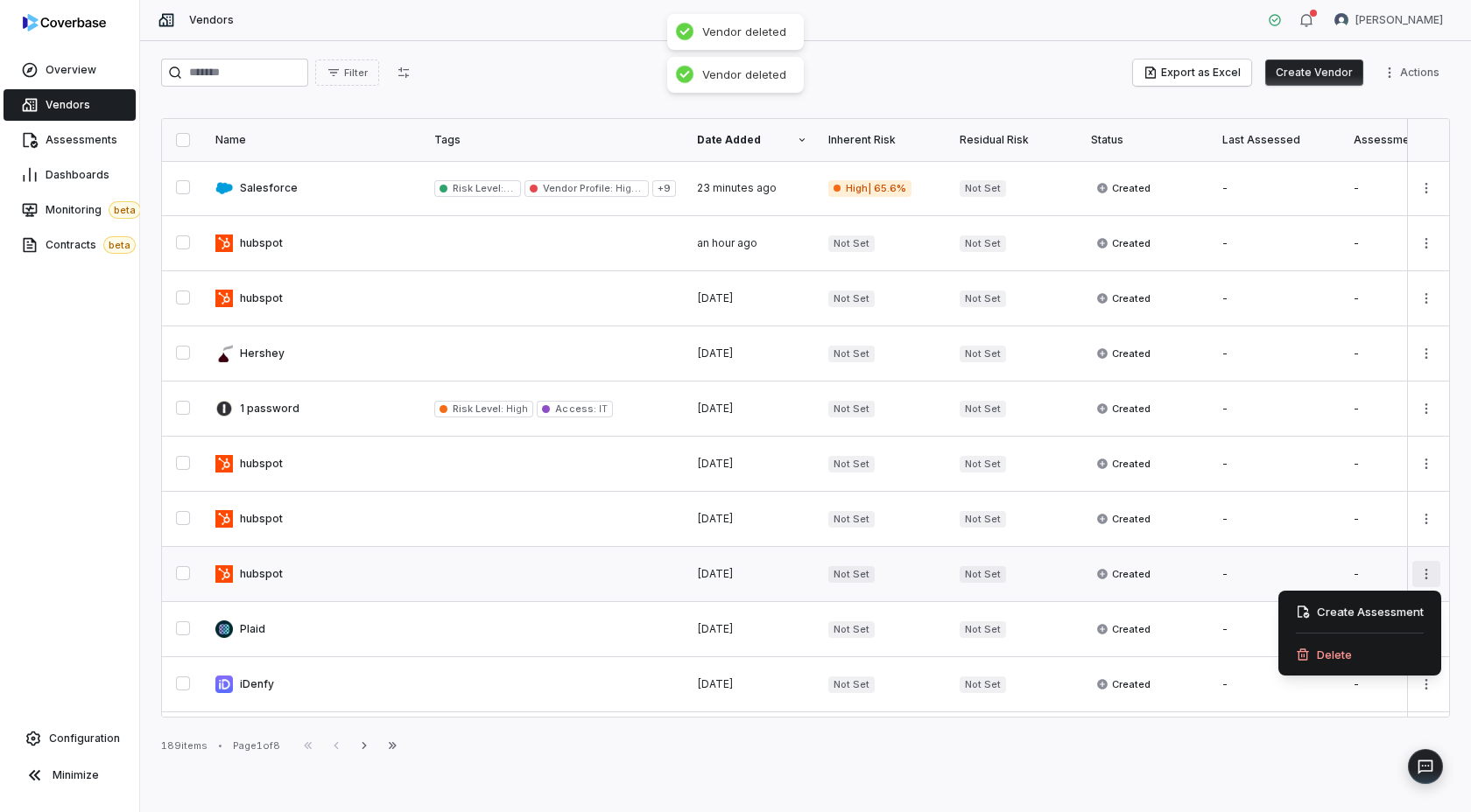
click at [1430, 566] on html "Overview Vendors Assessments Dashboards Monitoring beta Contracts beta Configur…" at bounding box center [736, 406] width 1471 height 812
click at [1316, 657] on div "Delete" at bounding box center [1359, 655] width 149 height 28
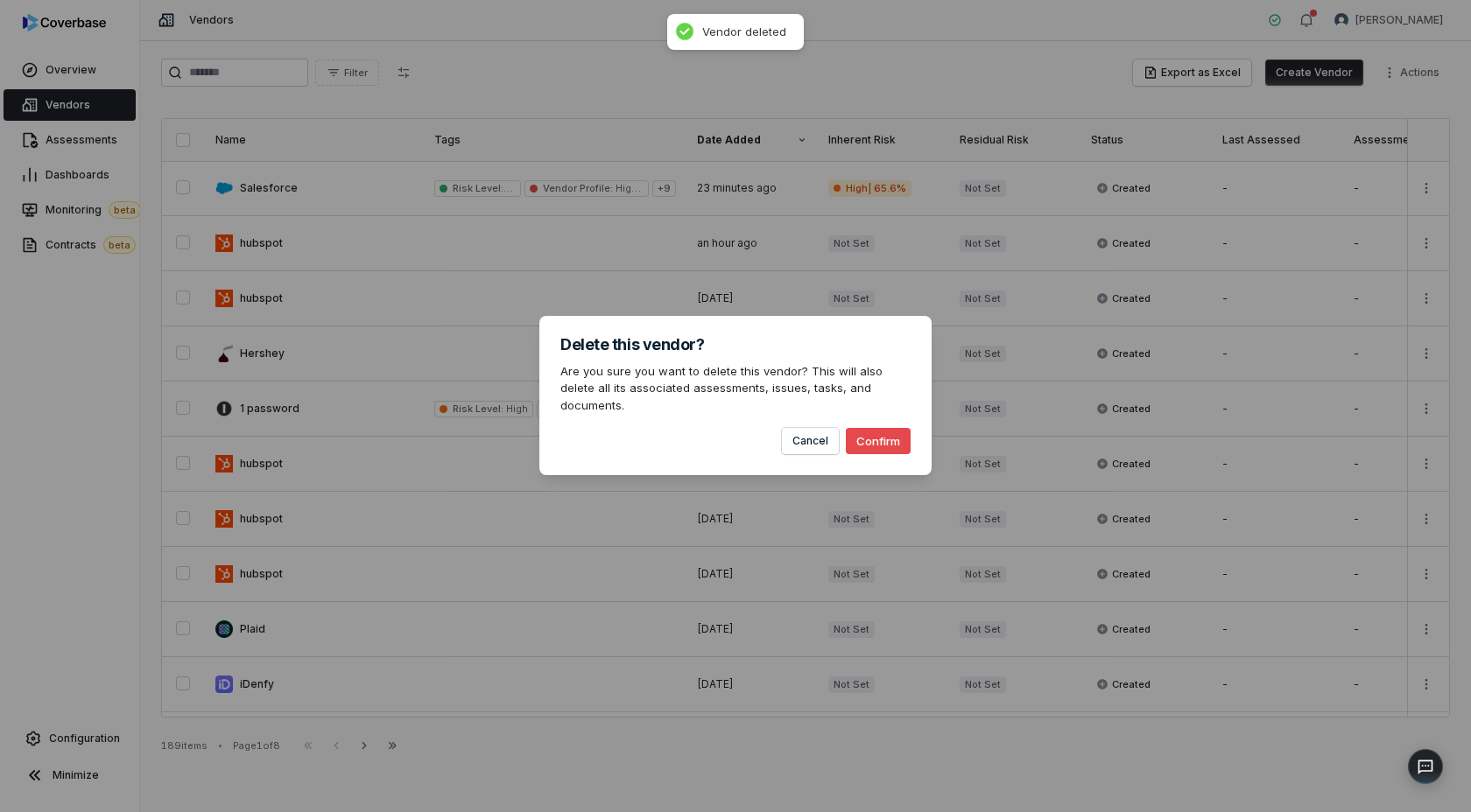
click at [883, 432] on button "Confirm" at bounding box center [878, 441] width 65 height 26
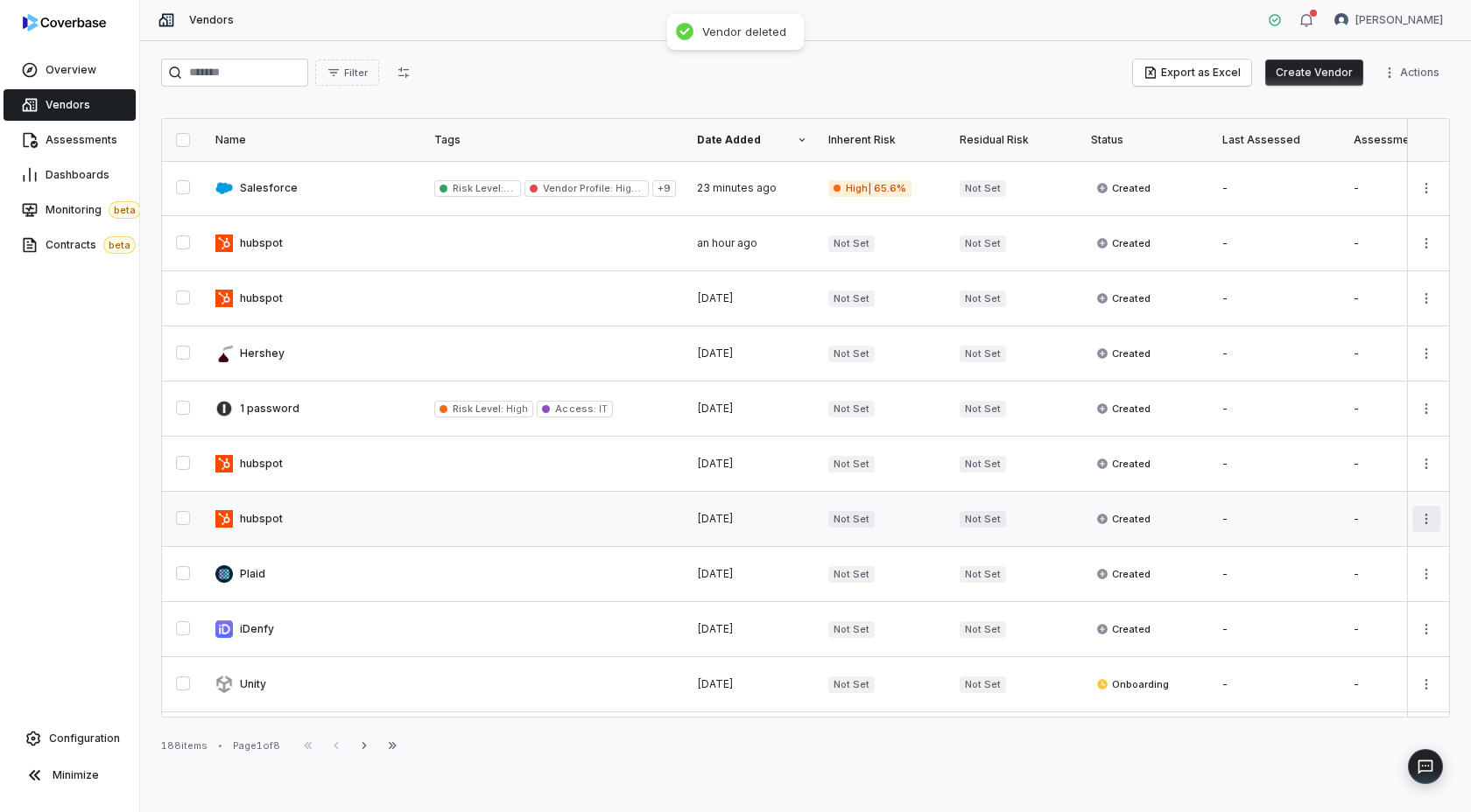
click at [1427, 516] on html "Overview Vendors Assessments Dashboards Monitoring beta Contracts beta Configur…" at bounding box center [736, 406] width 1471 height 812
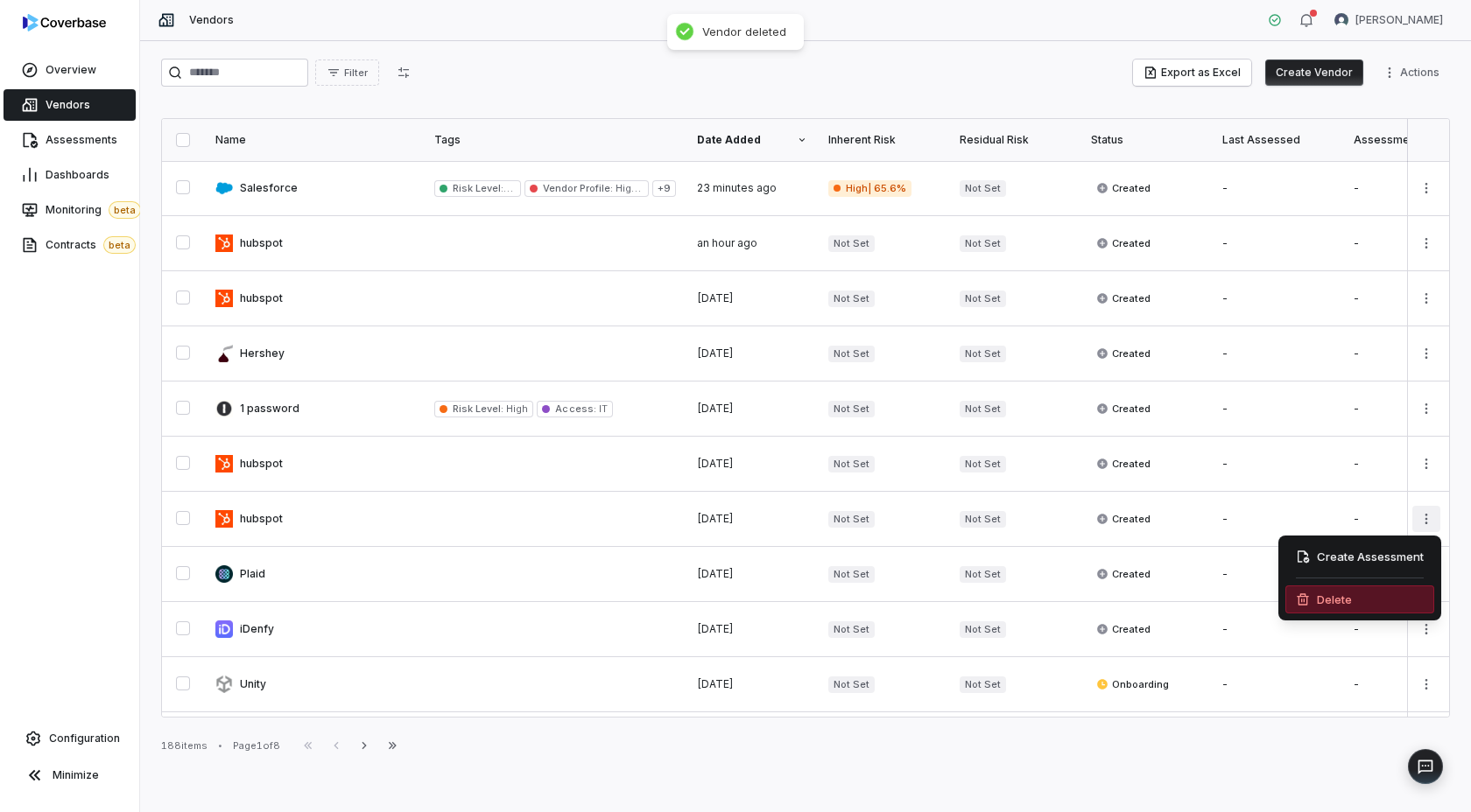
click at [1321, 605] on div "Delete" at bounding box center [1359, 599] width 149 height 28
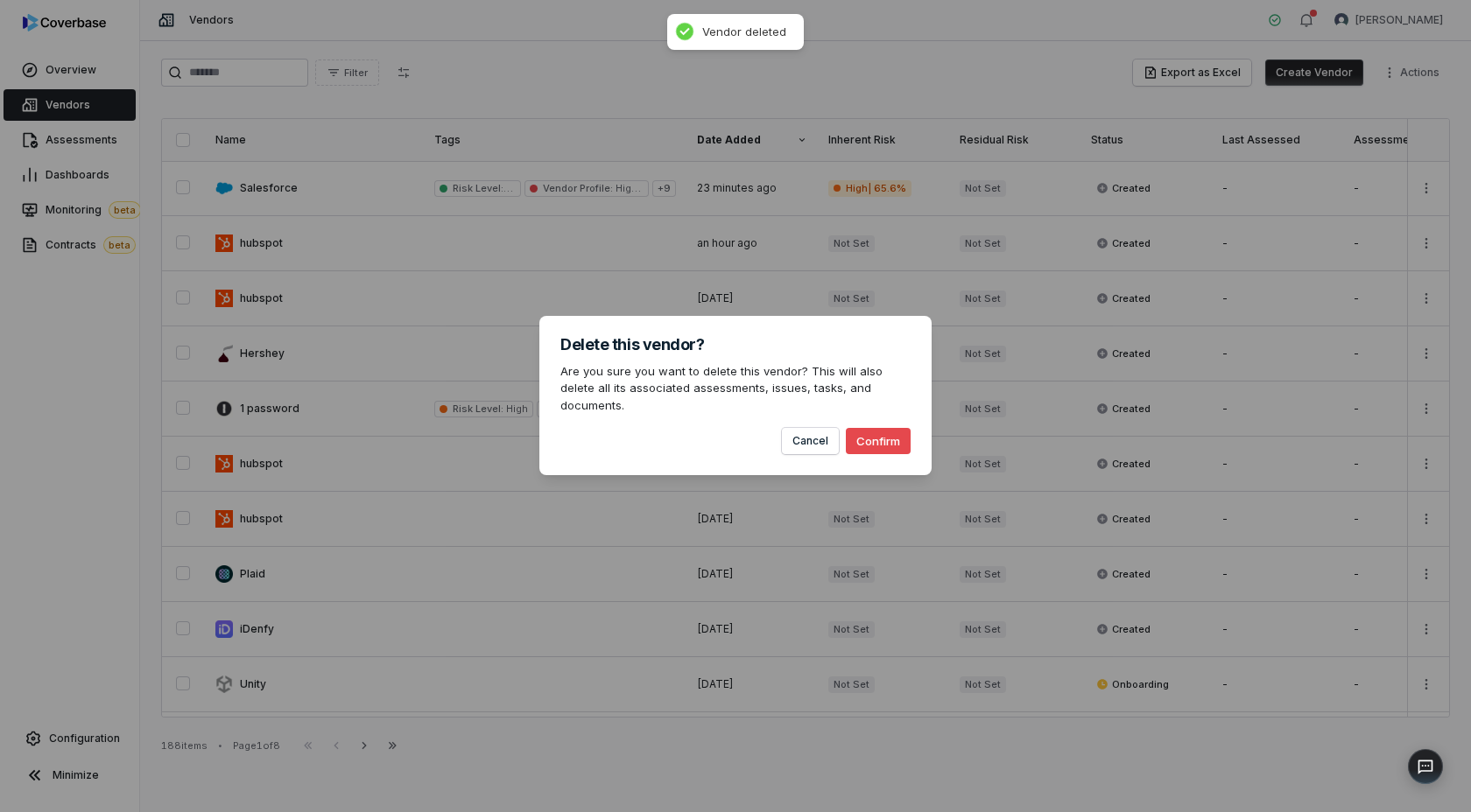
click at [879, 434] on button "Confirm" at bounding box center [878, 441] width 65 height 26
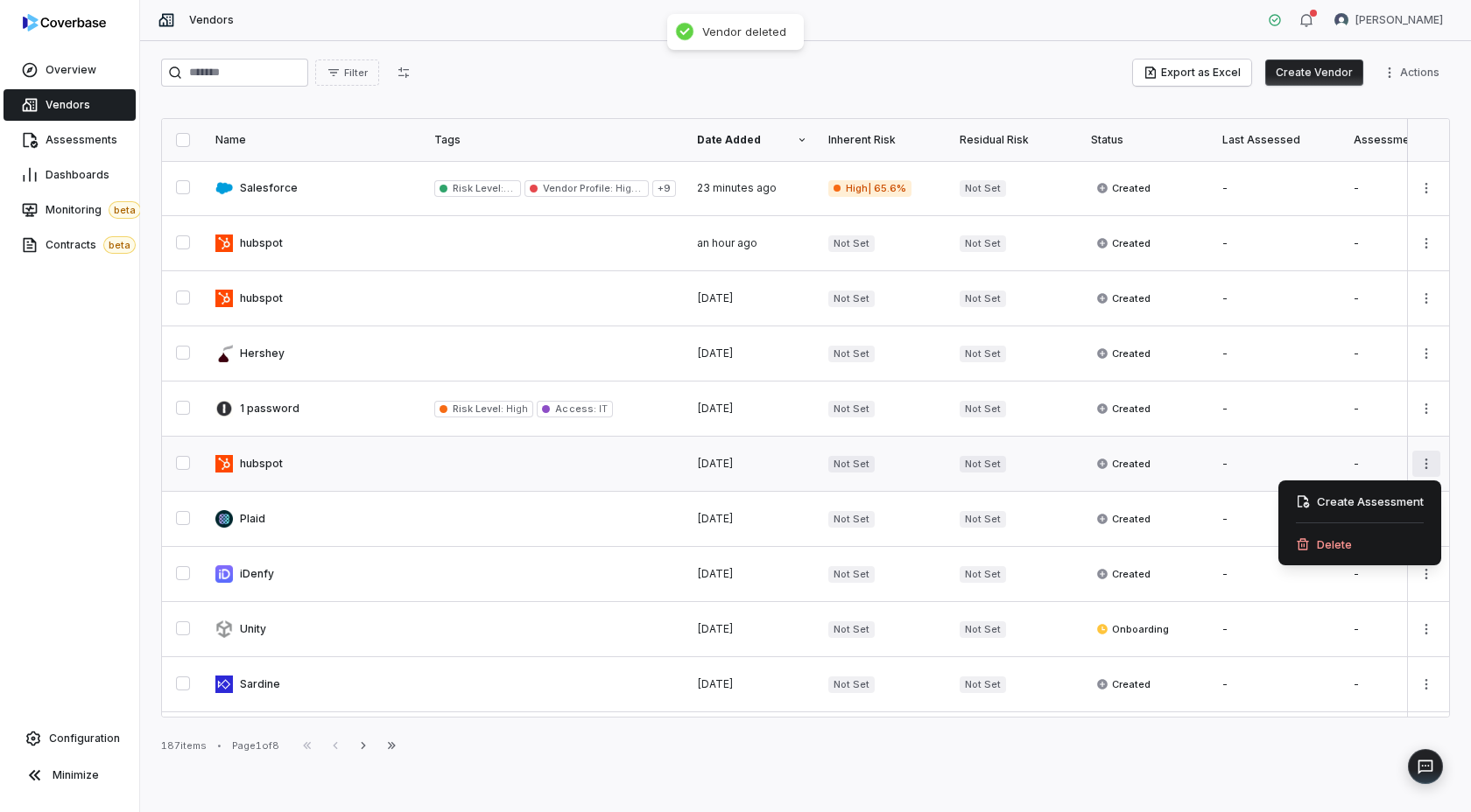
click at [1421, 462] on html "Overview Vendors Assessments Dashboards Monitoring beta Contracts beta Configur…" at bounding box center [736, 406] width 1471 height 812
click at [1297, 538] on icon at bounding box center [1303, 544] width 14 height 14
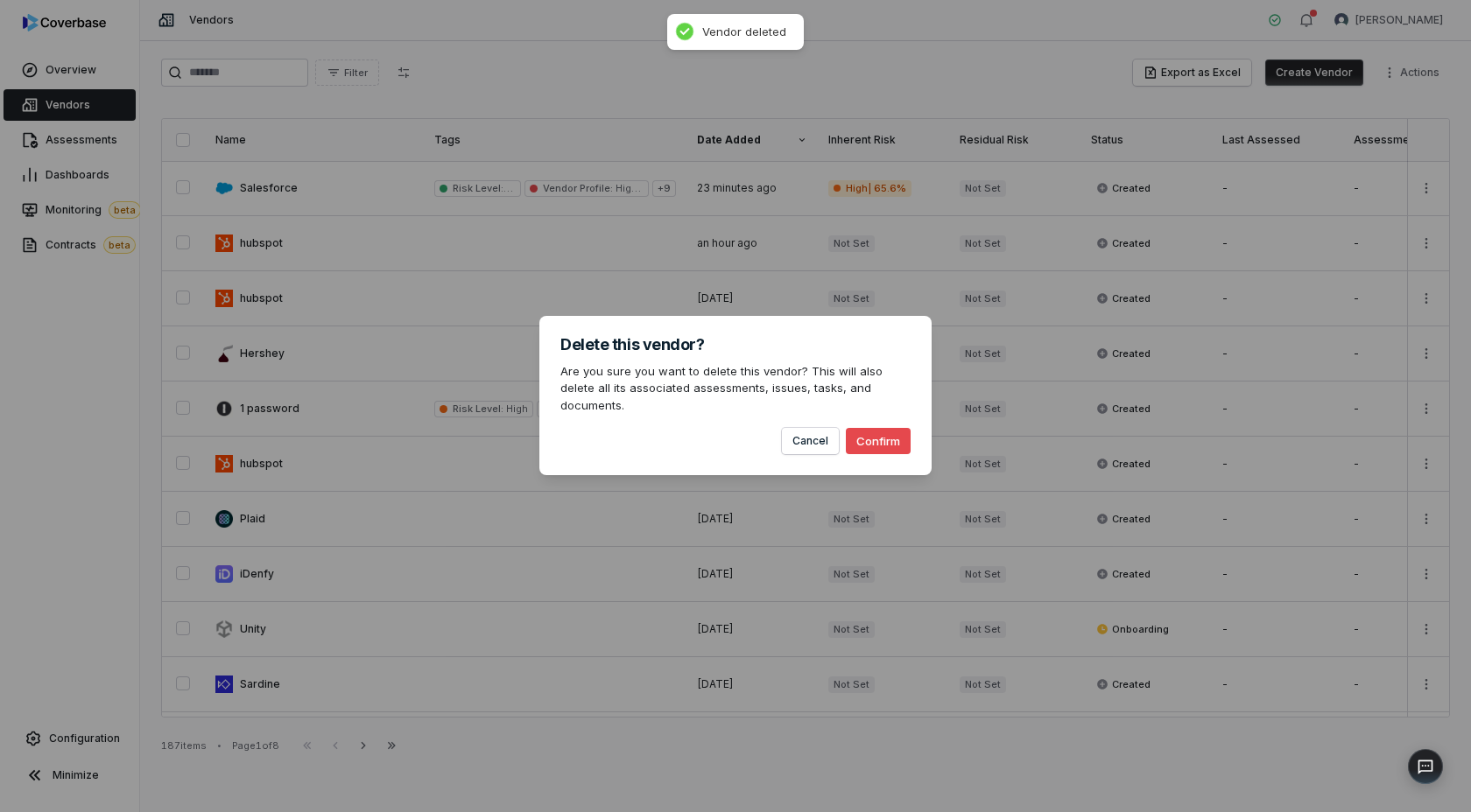
click at [884, 435] on button "Confirm" at bounding box center [878, 441] width 65 height 26
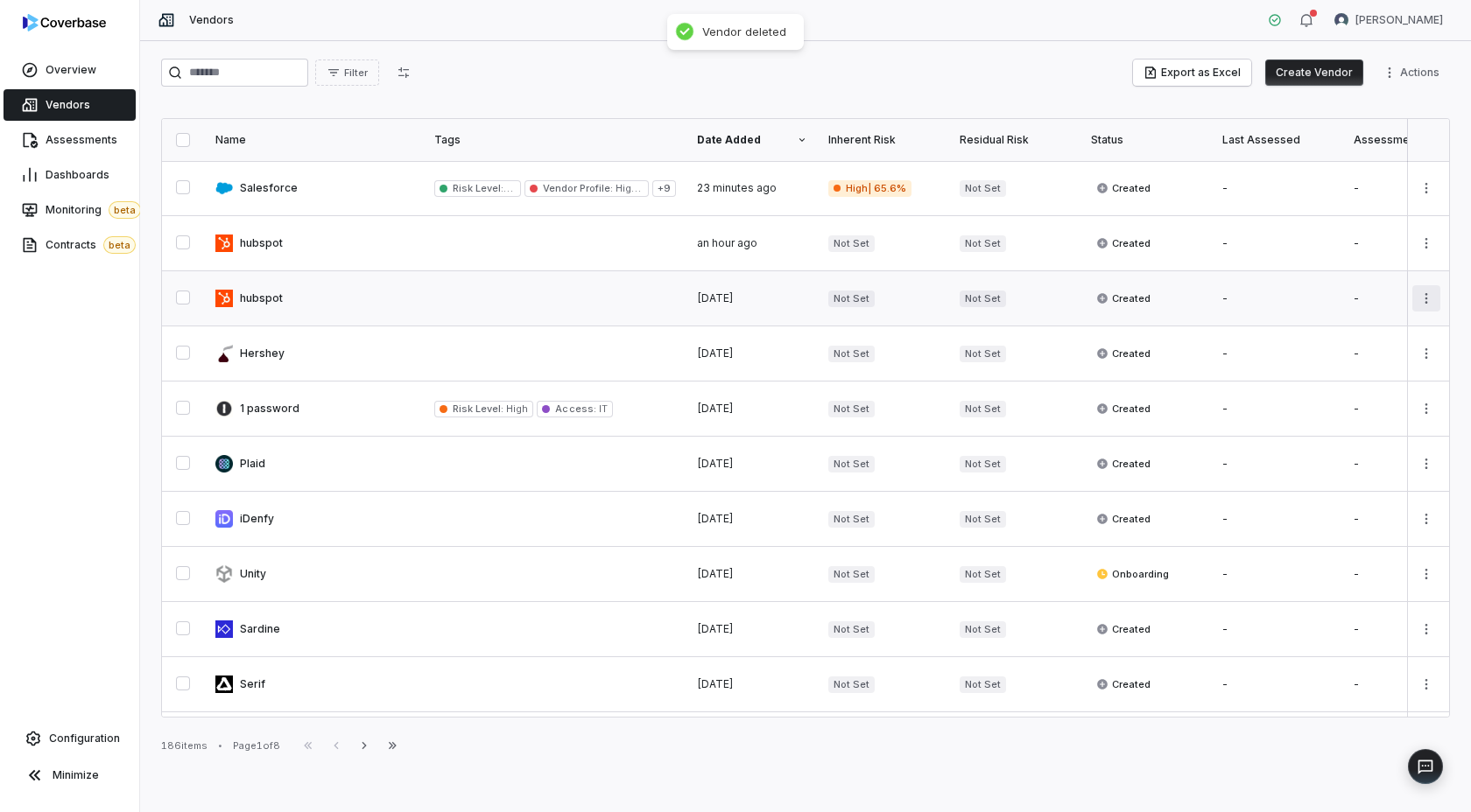
click at [1428, 297] on html "Overview Vendors Assessments Dashboards Monitoring beta Contracts beta Configur…" at bounding box center [736, 406] width 1471 height 812
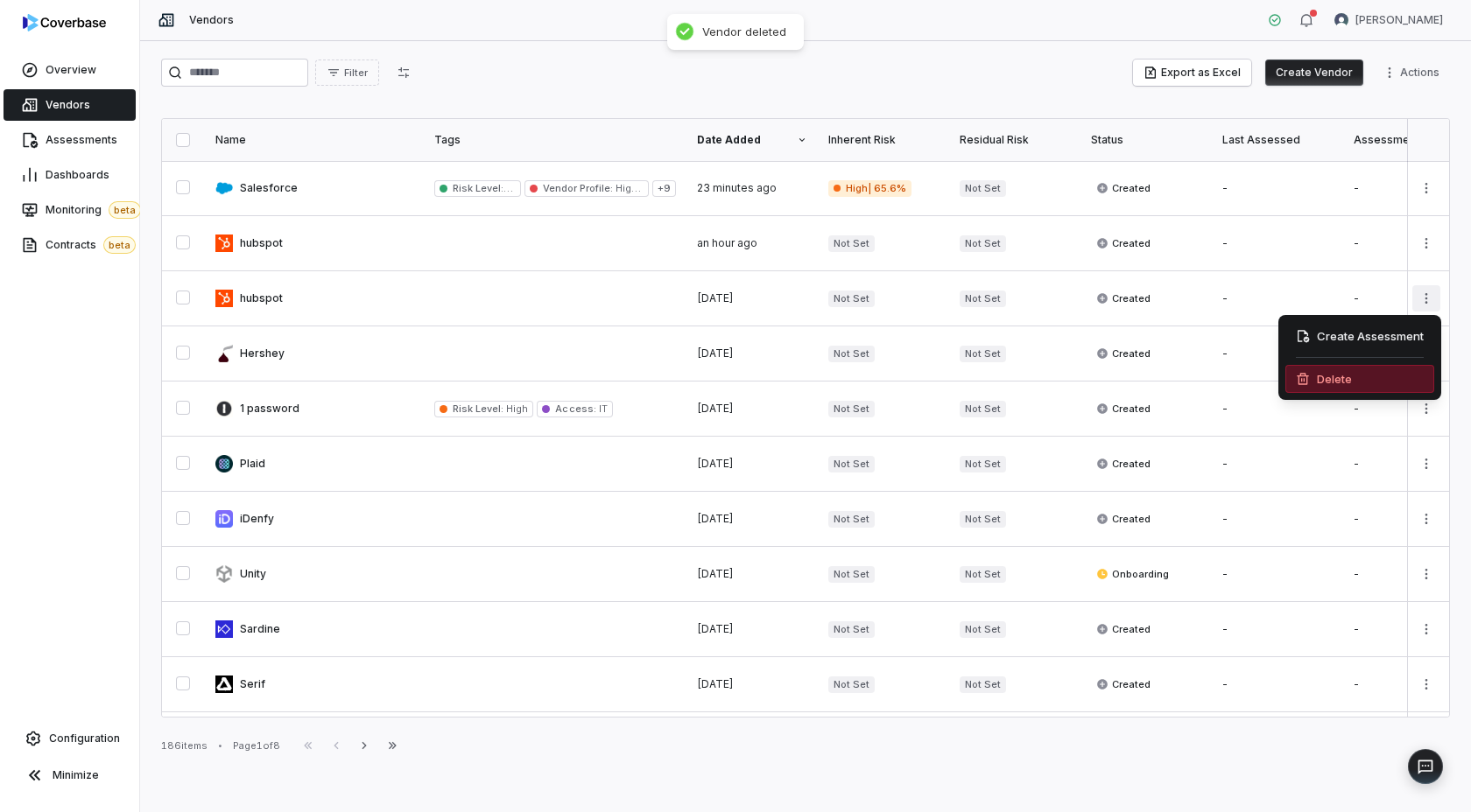
click at [1364, 383] on div "Delete" at bounding box center [1359, 379] width 149 height 28
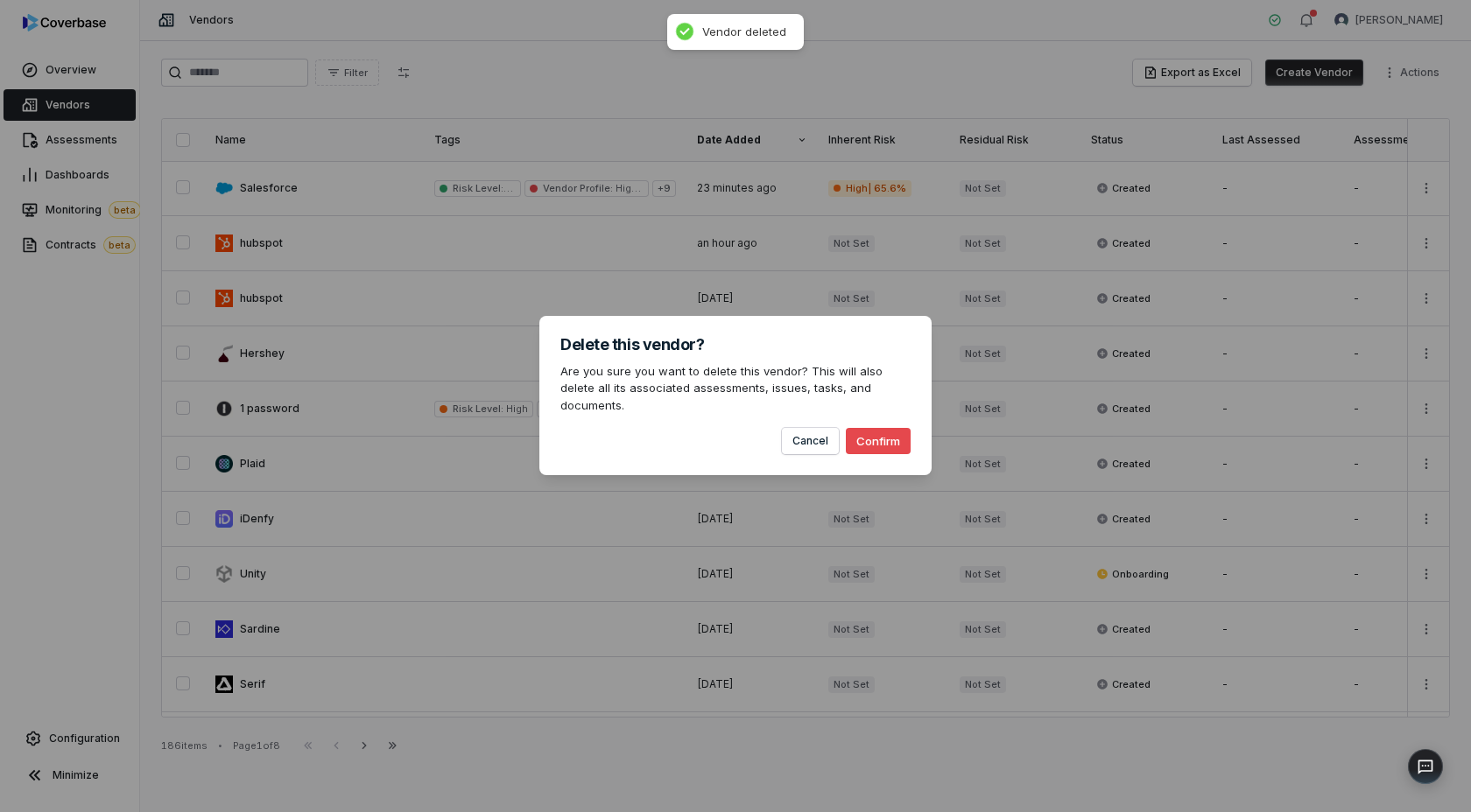
click at [878, 428] on button "Confirm" at bounding box center [878, 441] width 65 height 26
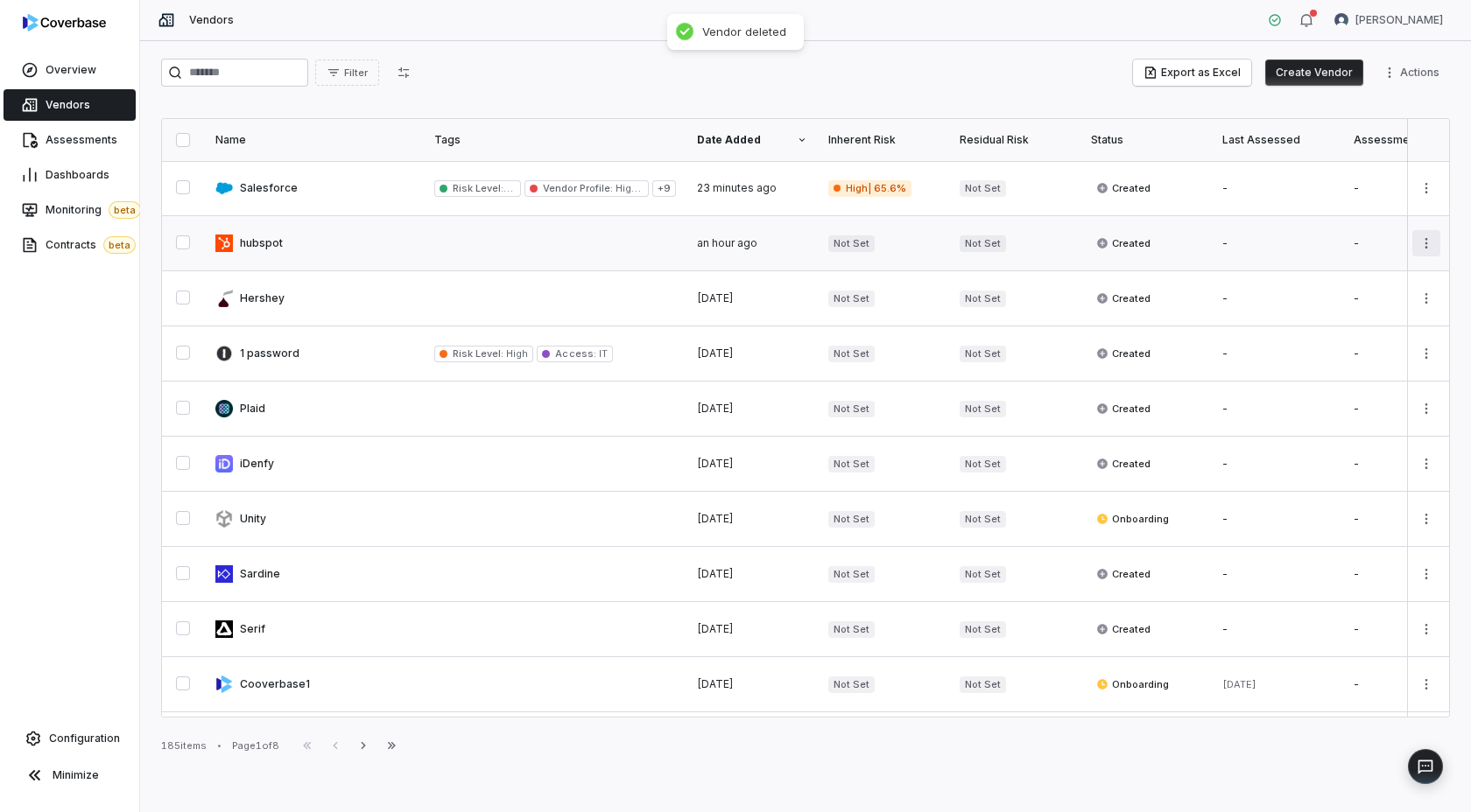
click at [1433, 253] on html "Overview Vendors Assessments Dashboards Monitoring beta Contracts beta Configur…" at bounding box center [736, 406] width 1471 height 812
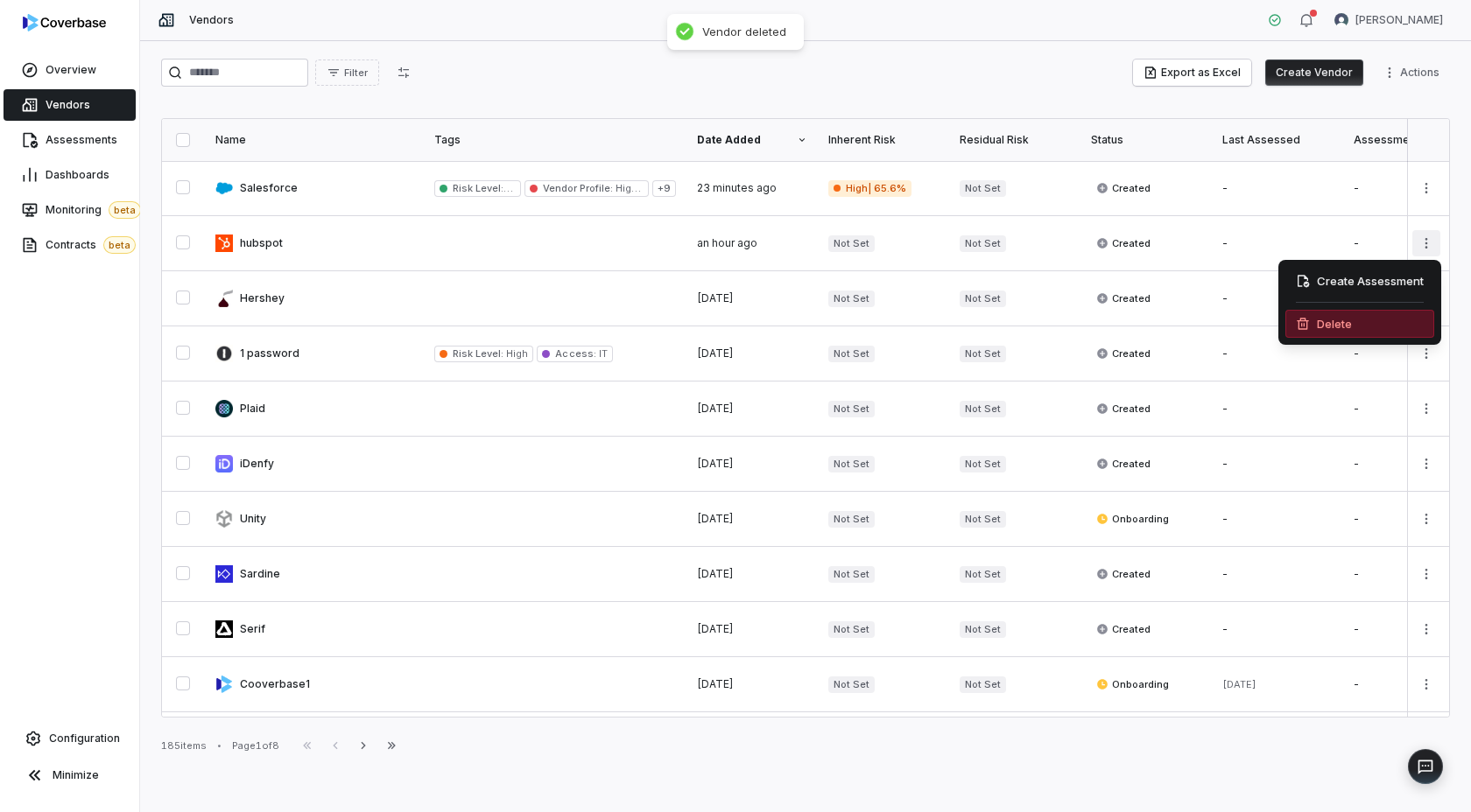
click at [1325, 320] on div "Delete" at bounding box center [1359, 323] width 149 height 28
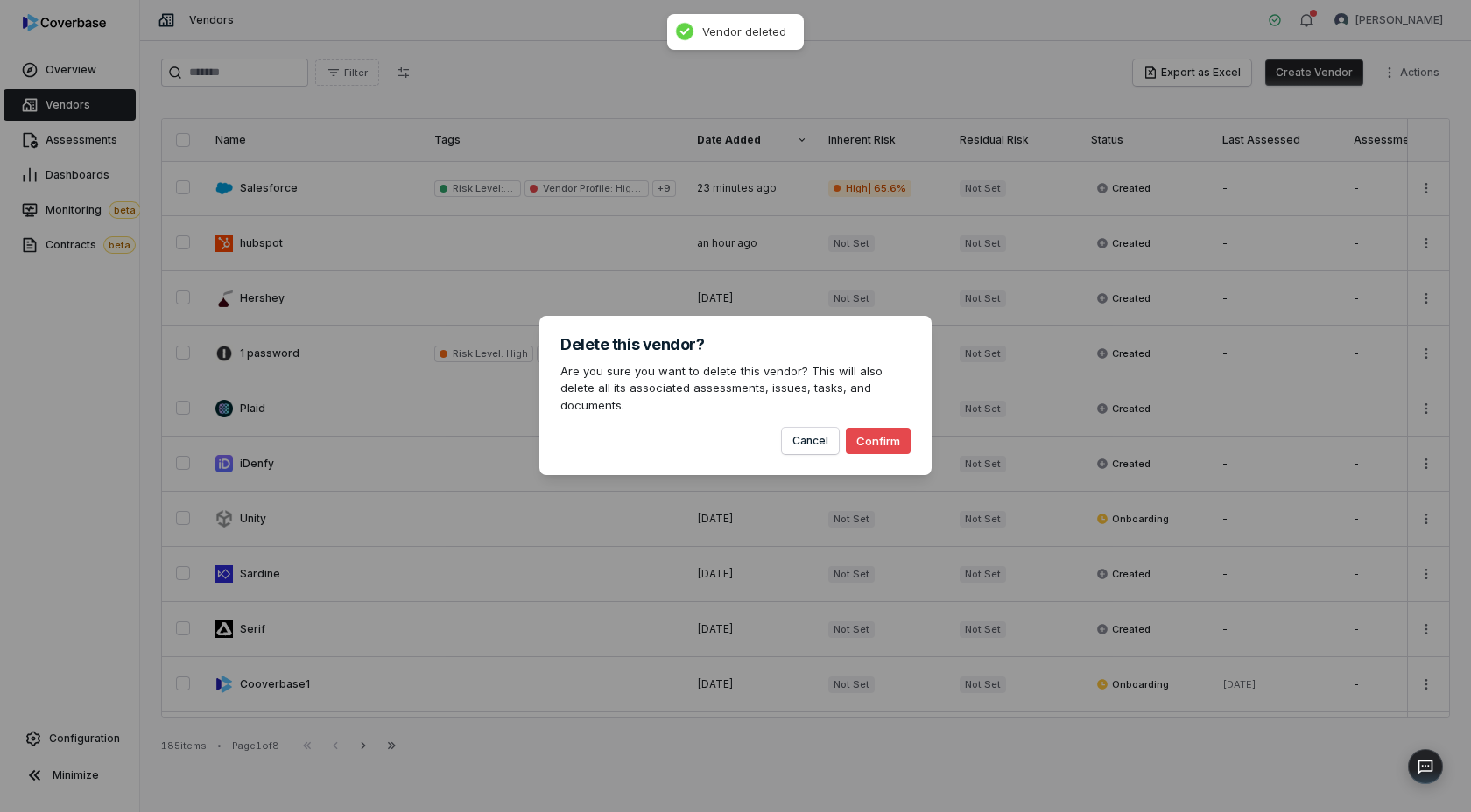
click at [889, 428] on button "Confirm" at bounding box center [878, 441] width 65 height 26
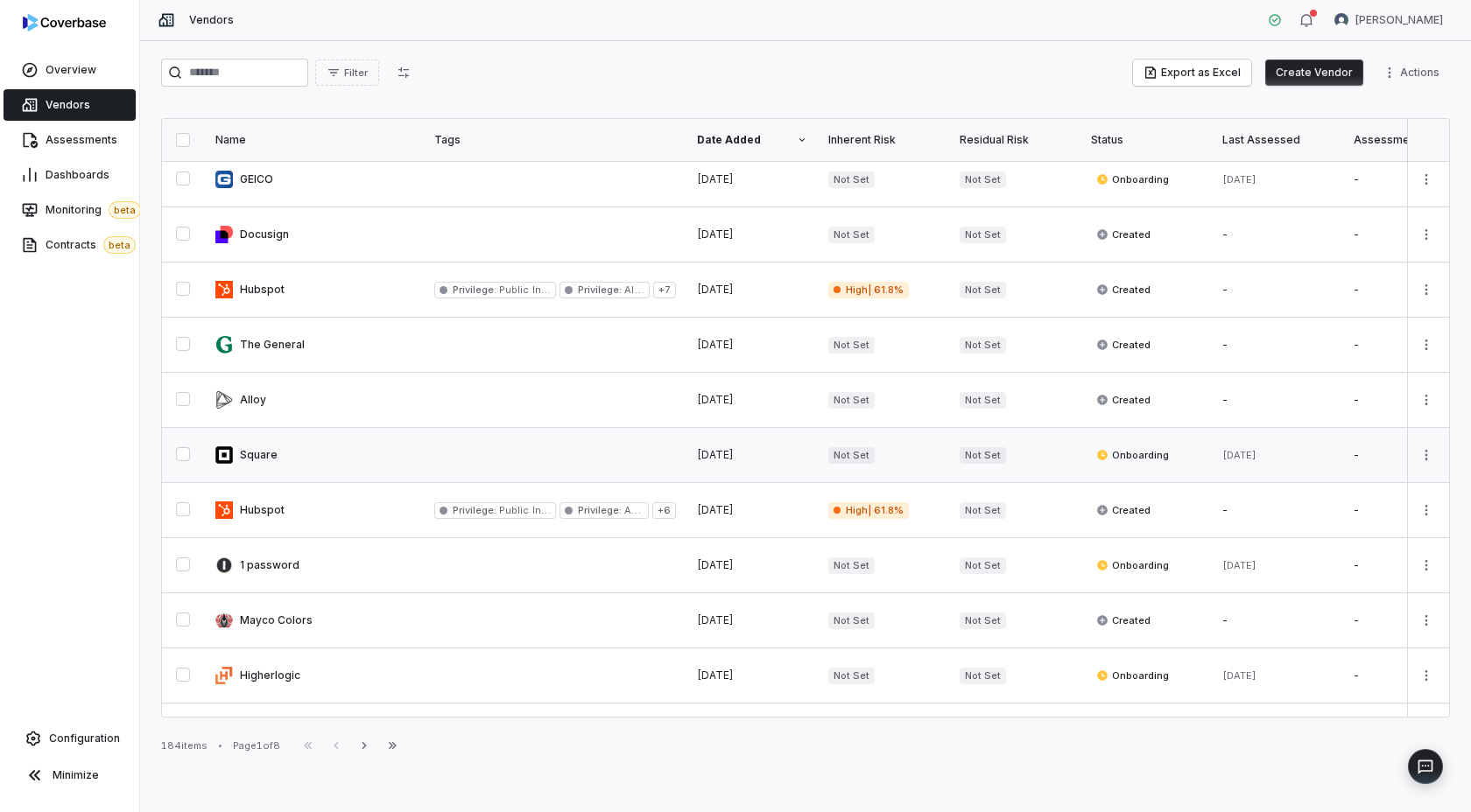
scroll to position [537, 0]
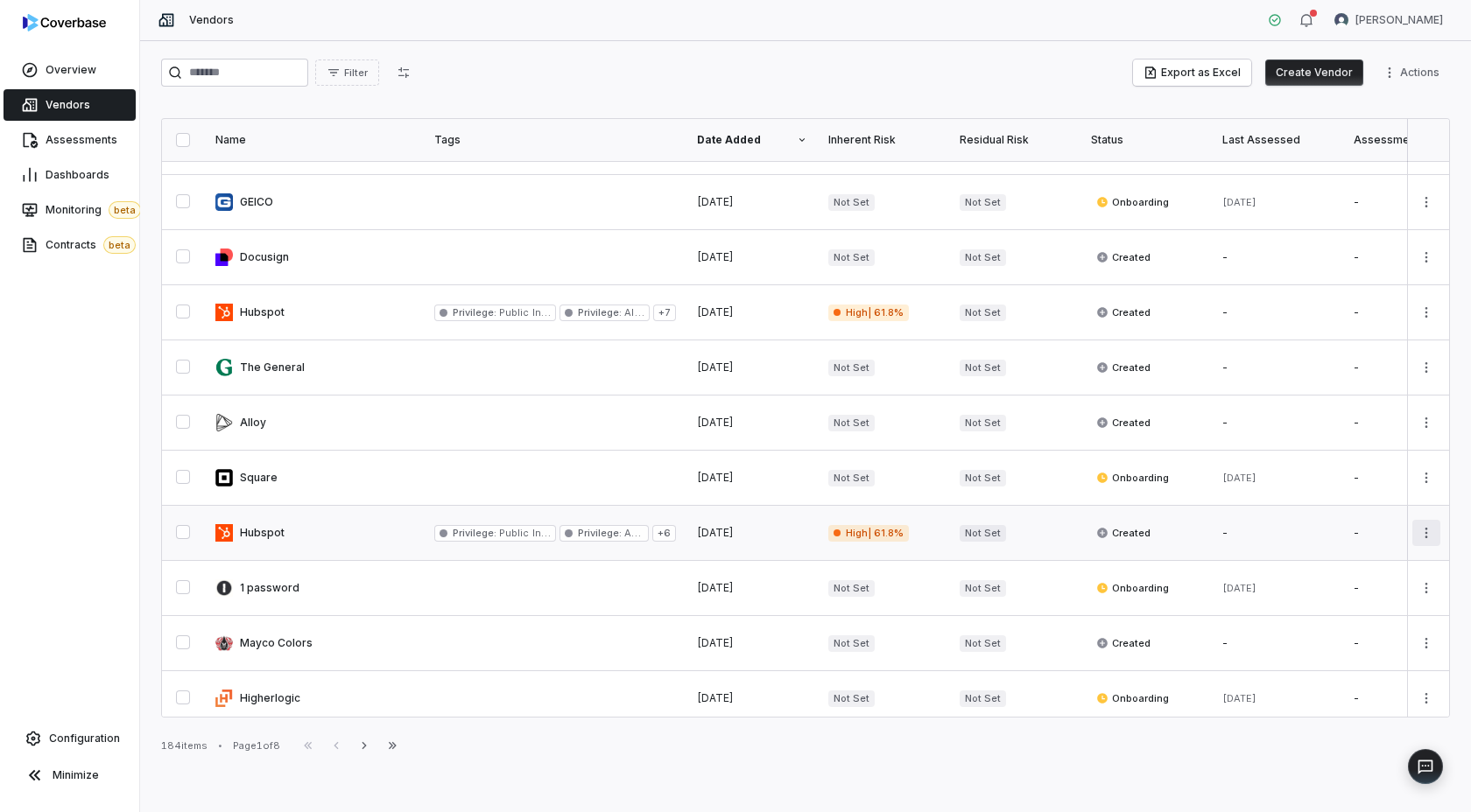
click at [1433, 536] on html "Overview Vendors Assessments Dashboards Monitoring beta Contracts beta Configur…" at bounding box center [736, 406] width 1471 height 812
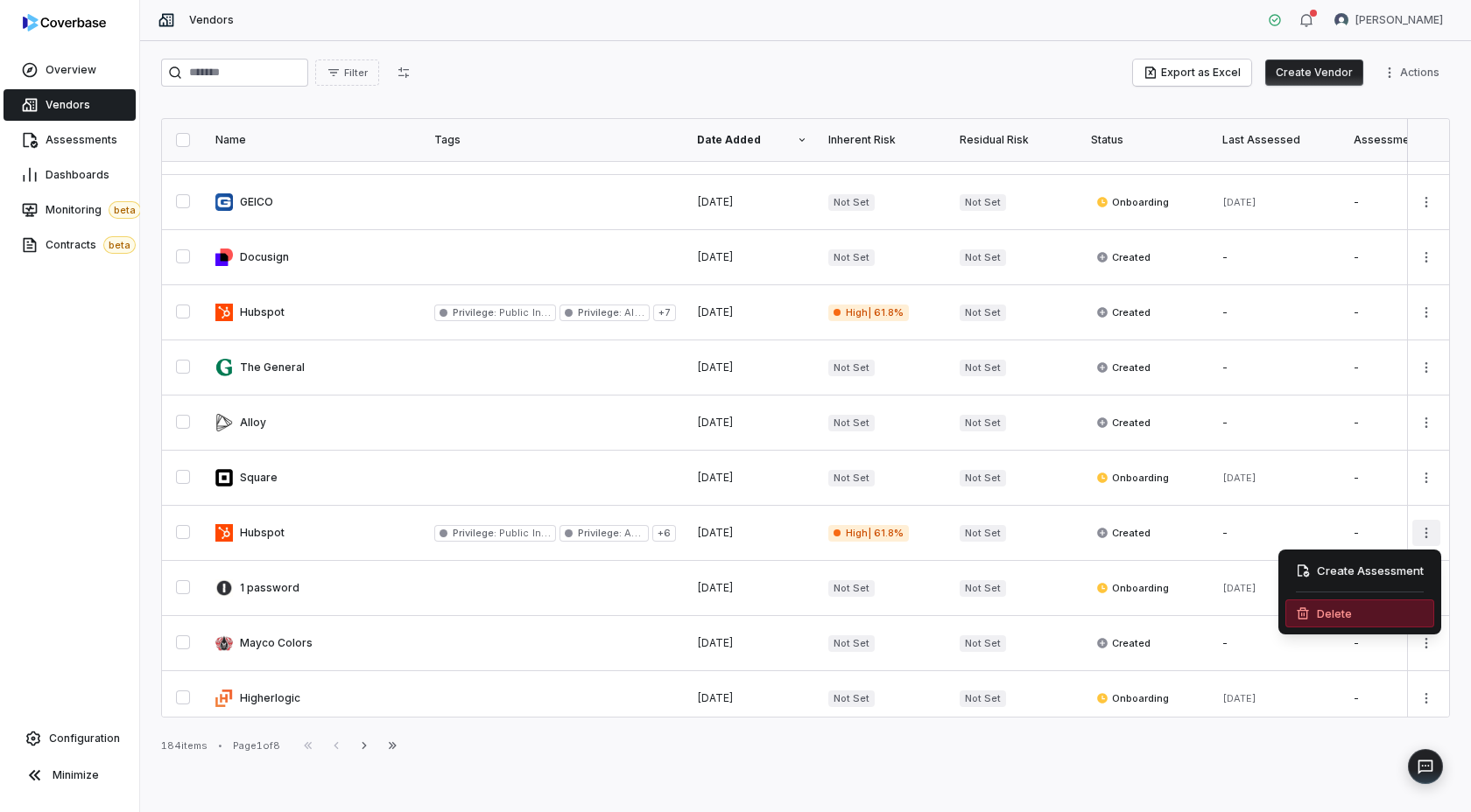
click at [1317, 617] on div "Delete" at bounding box center [1359, 613] width 149 height 28
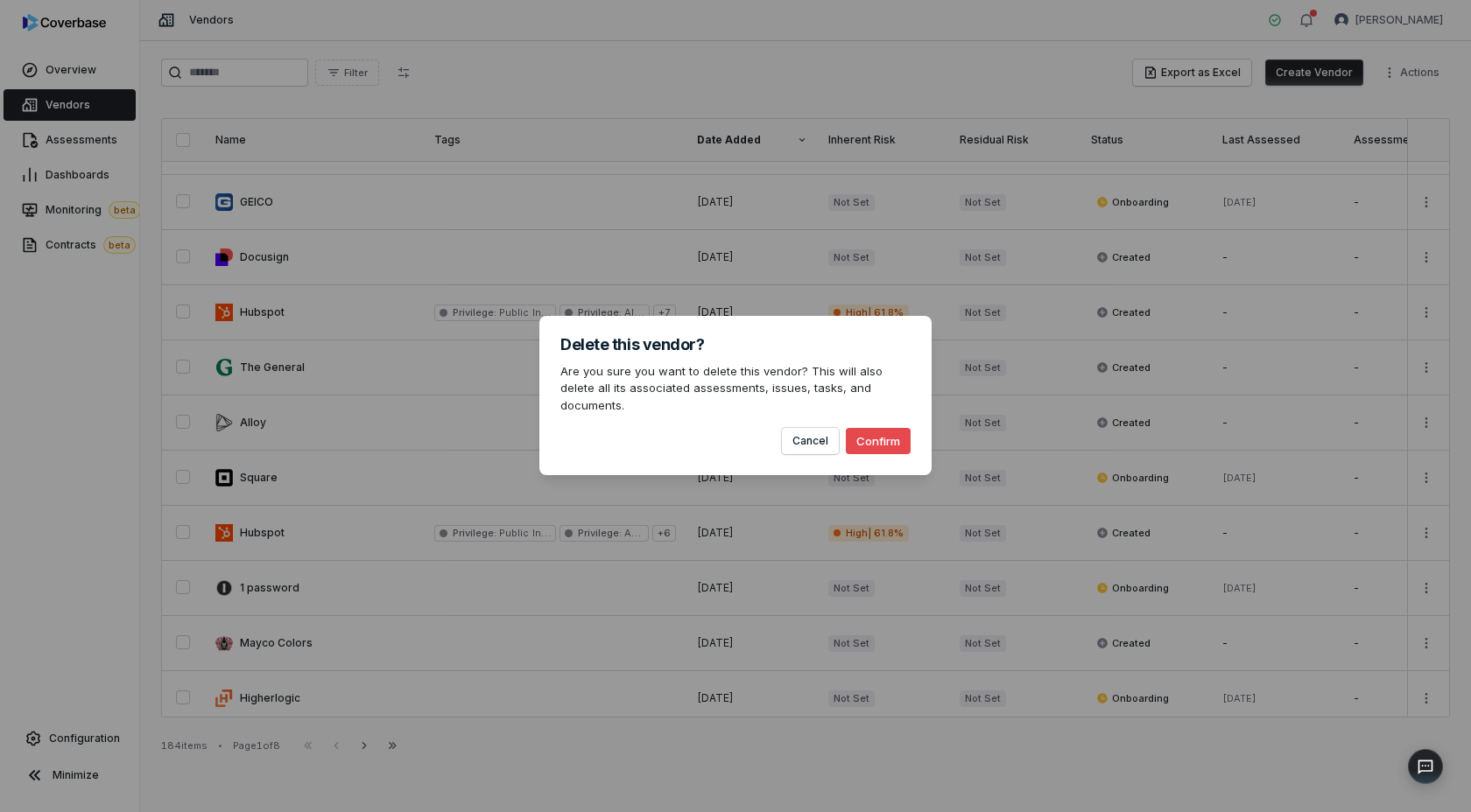
click at [872, 431] on button "Confirm" at bounding box center [878, 441] width 65 height 26
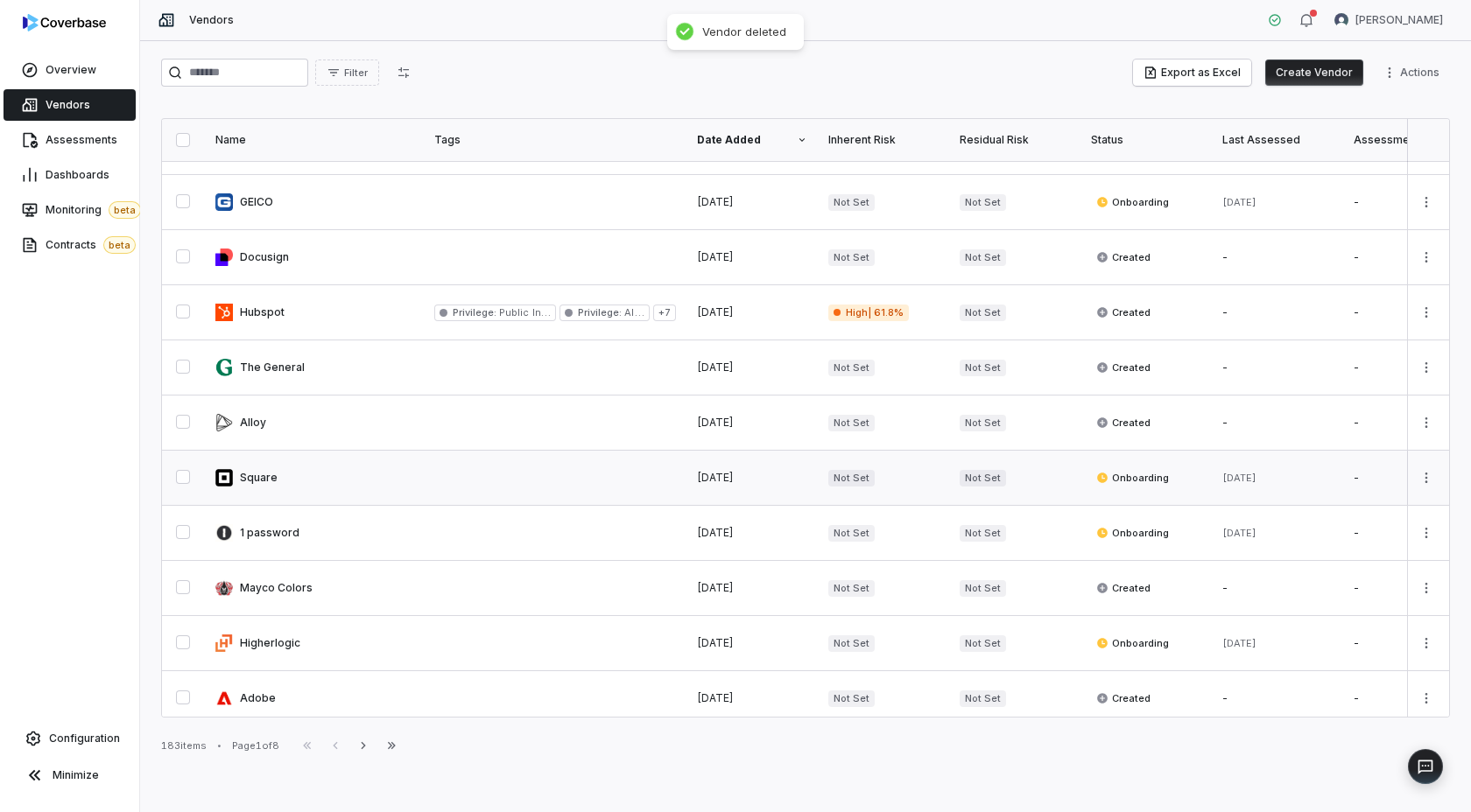
scroll to position [822, 0]
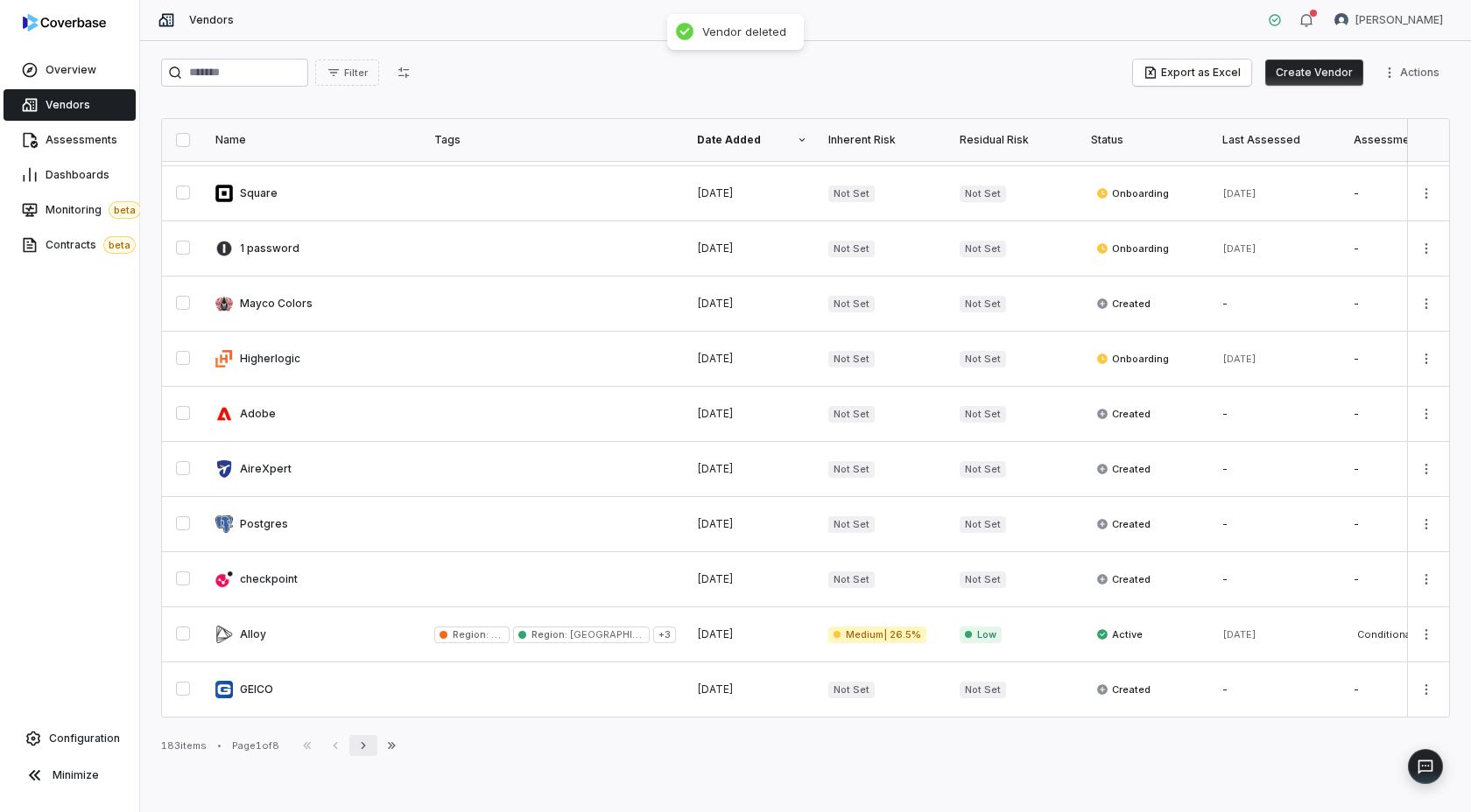
click at [370, 745] on icon "button" at bounding box center [363, 746] width 14 height 14
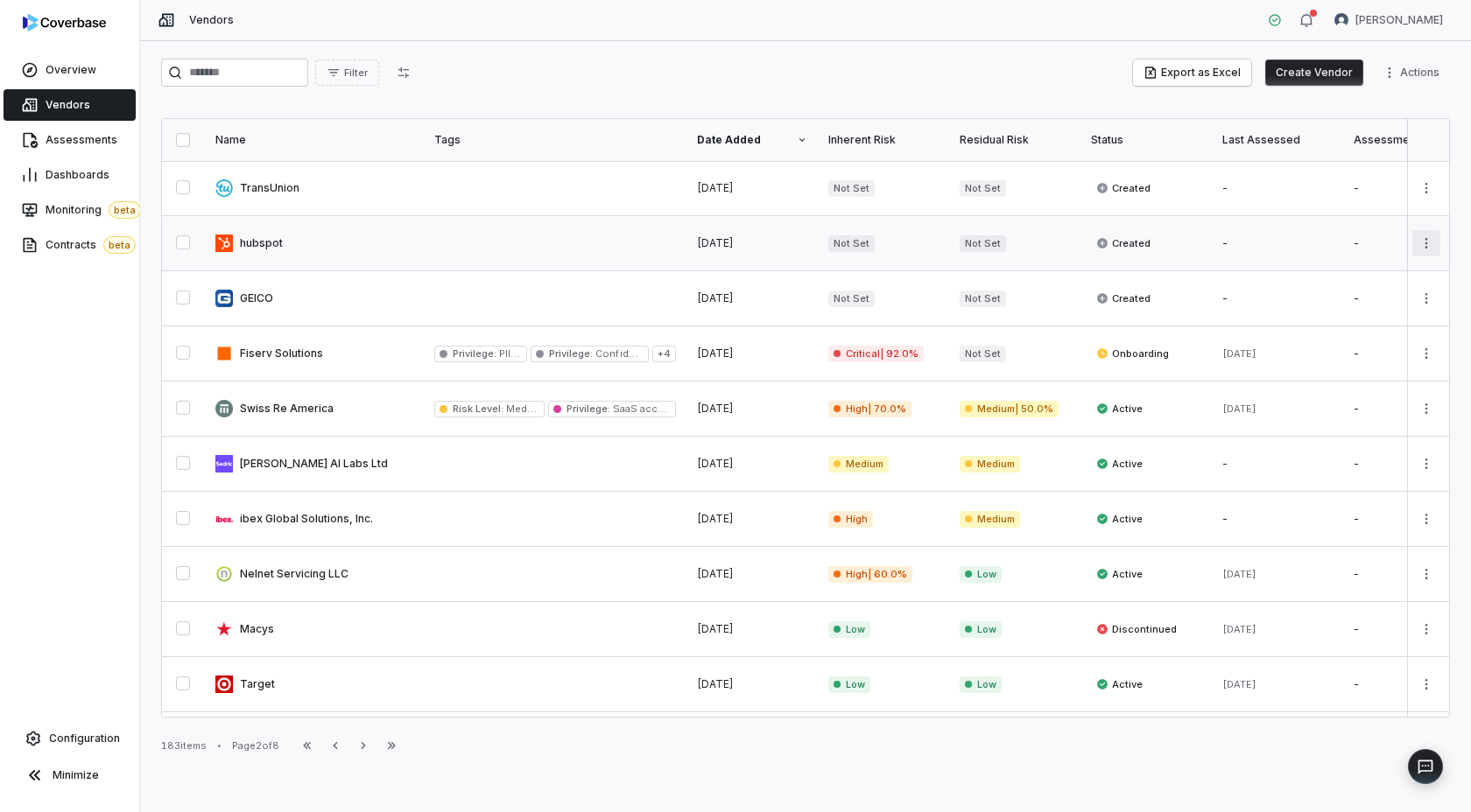
click at [1426, 239] on html "Overview Vendors Assessments Dashboards Monitoring beta Contracts beta Configur…" at bounding box center [736, 406] width 1471 height 812
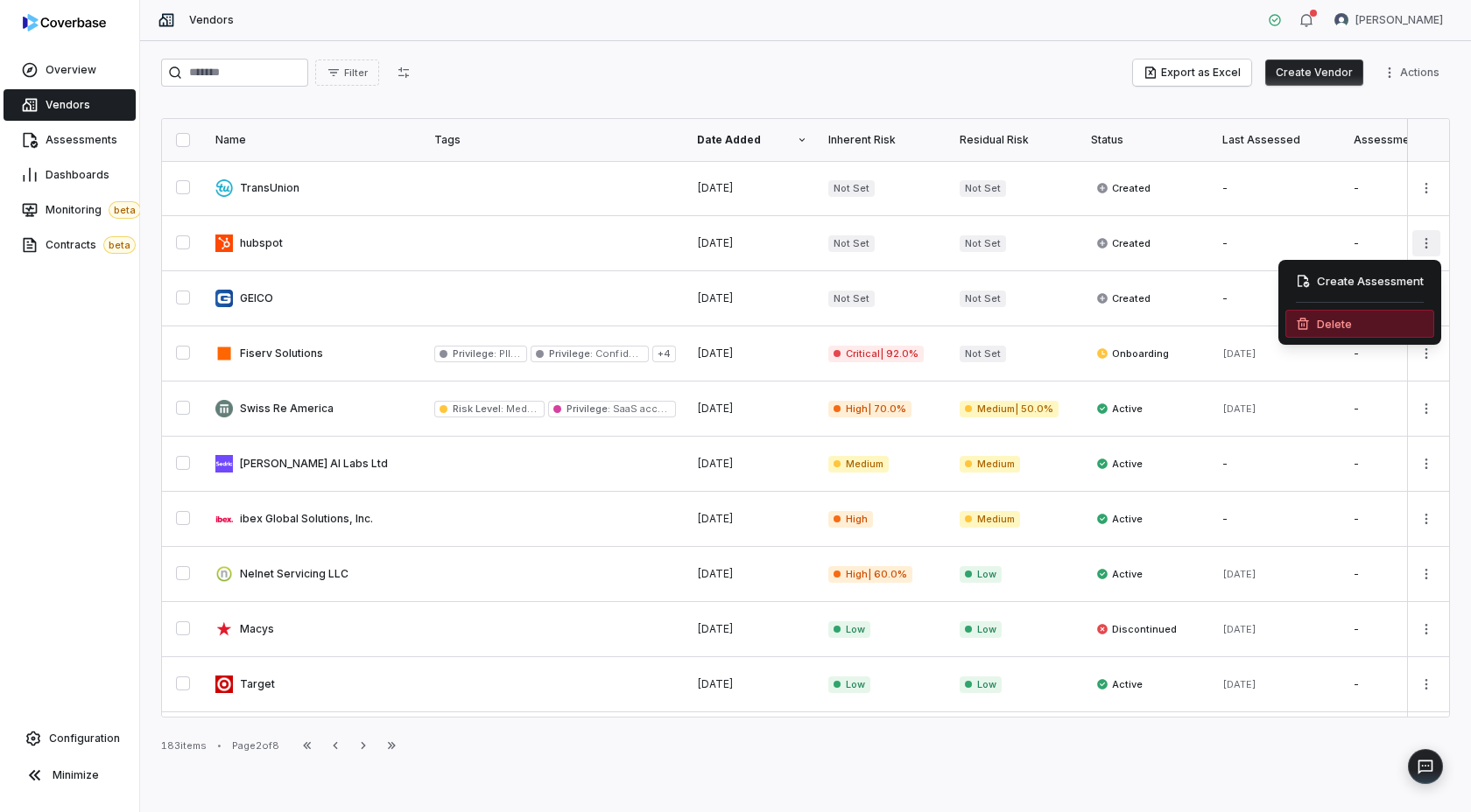
click at [1332, 319] on div "Delete" at bounding box center [1359, 323] width 149 height 28
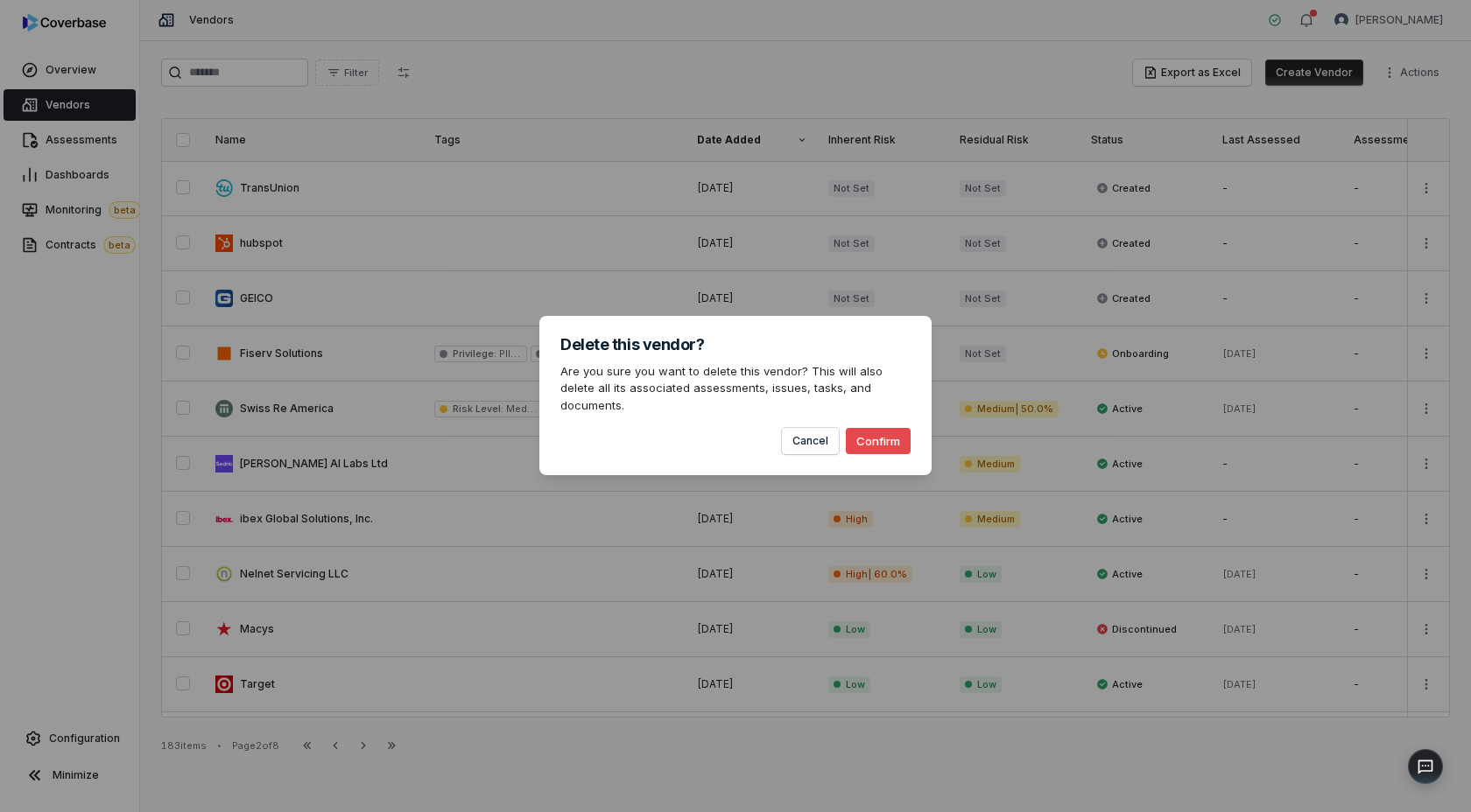
click at [885, 431] on button "Confirm" at bounding box center [878, 441] width 65 height 26
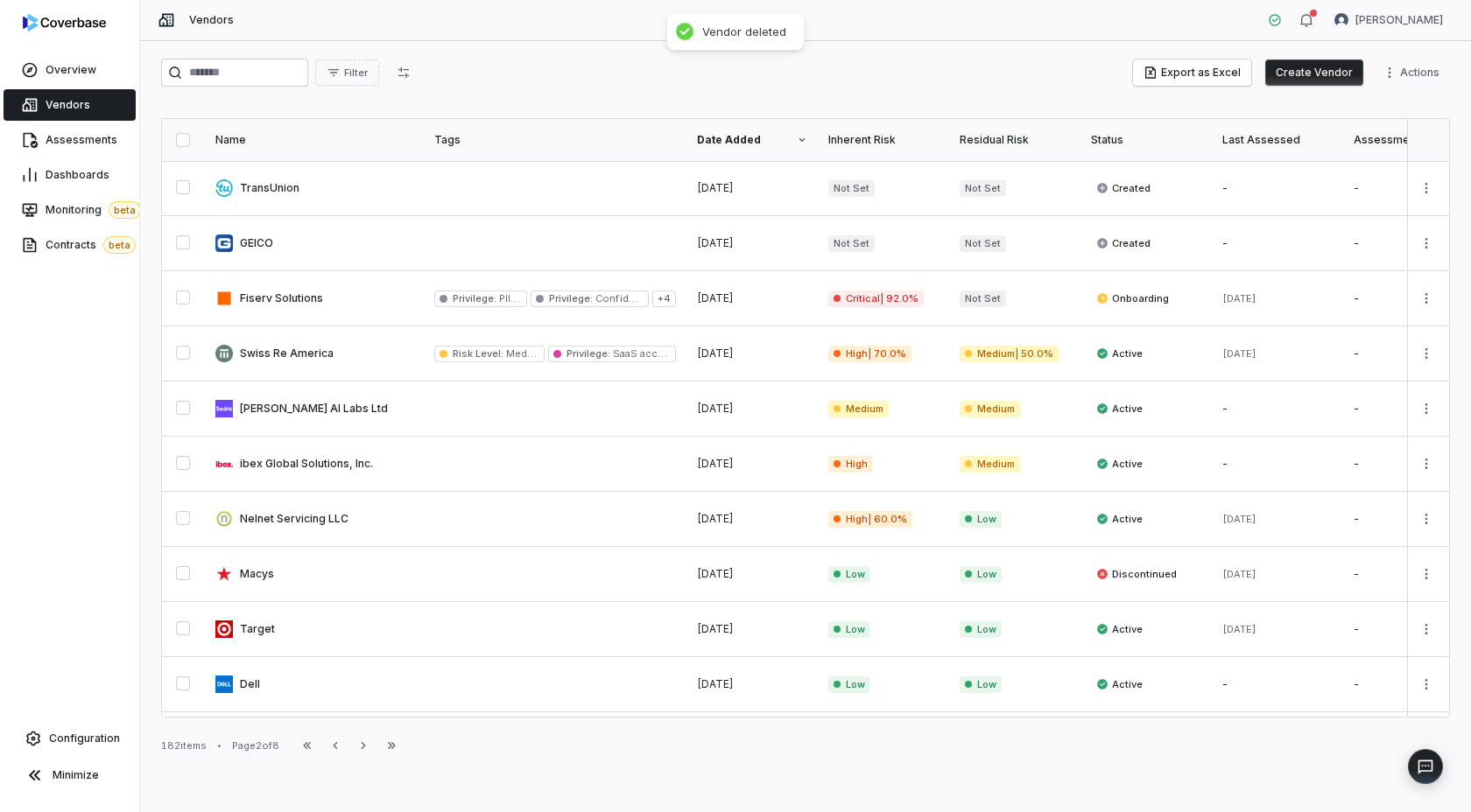
click at [340, 759] on div "Filter Export as Excel Create Vendor Actions Name Tags Date Added Inherent Risk…" at bounding box center [805, 426] width 1331 height 771
click at [342, 740] on icon "button" at bounding box center [335, 746] width 14 height 14
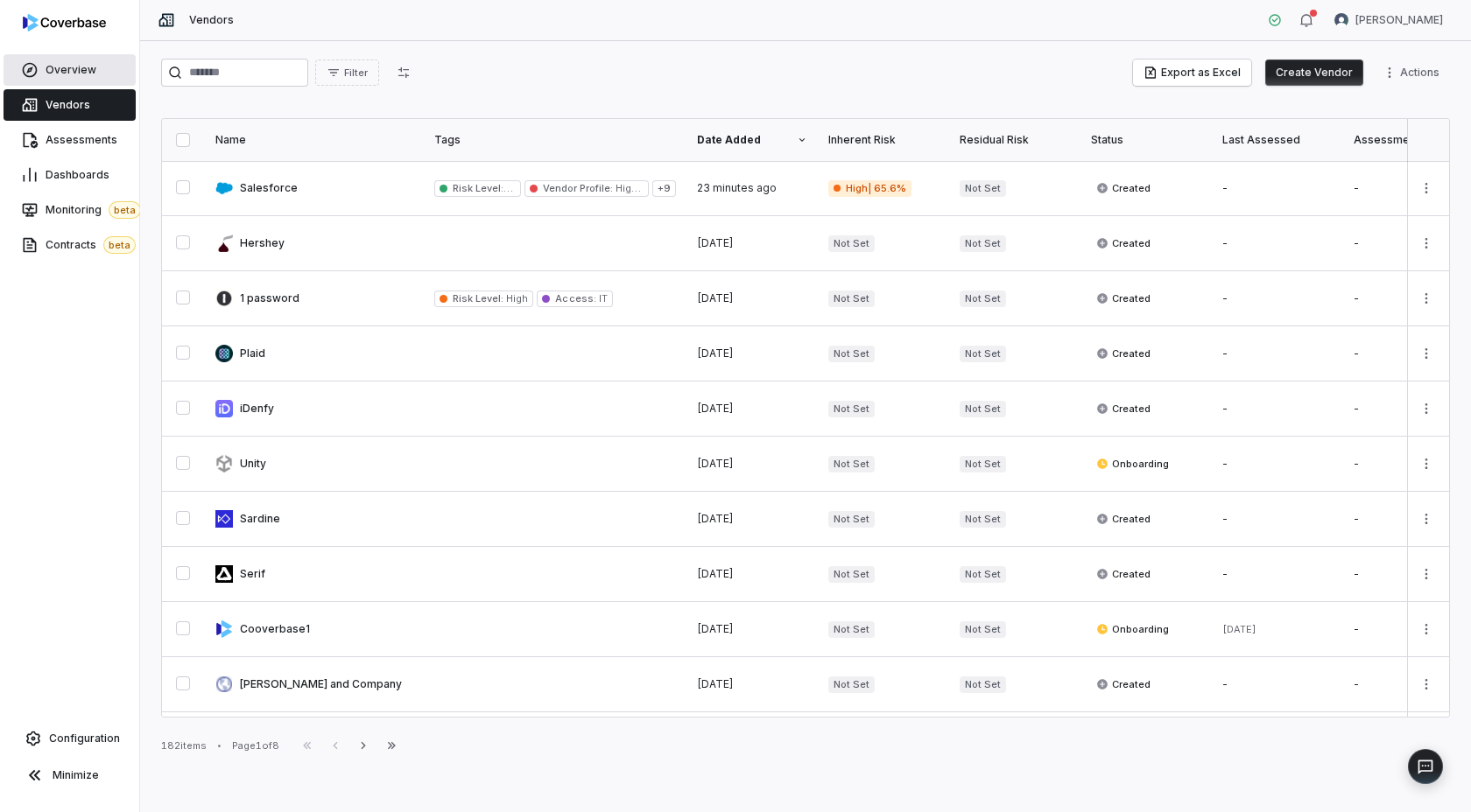
click at [86, 70] on span "Overview" at bounding box center [71, 70] width 51 height 14
